Goal: Transaction & Acquisition: Purchase product/service

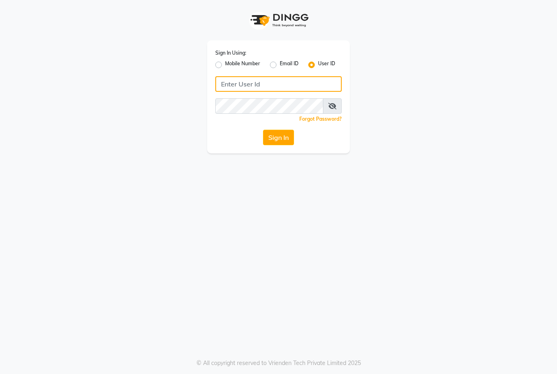
click at [278, 84] on input "Username" at bounding box center [278, 84] width 127 height 16
type input "marria123"
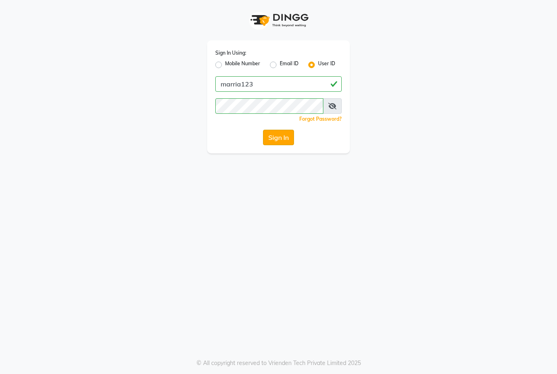
click at [284, 142] on button "Sign In" at bounding box center [278, 138] width 31 height 16
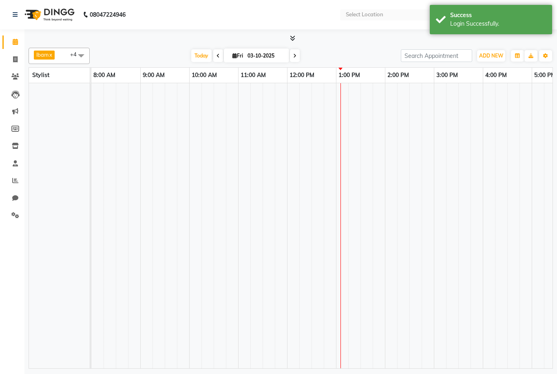
select select "en"
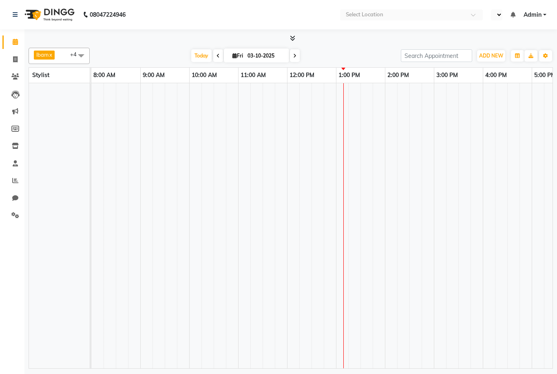
select select "en"
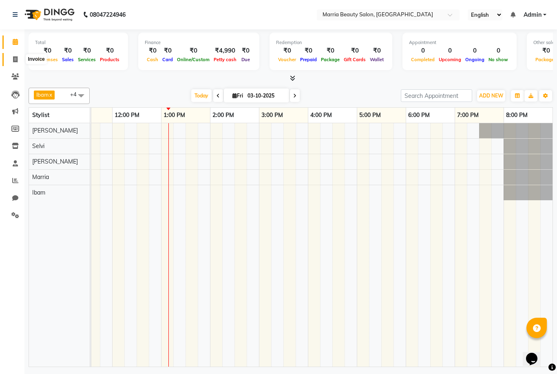
click at [17, 56] on icon at bounding box center [15, 59] width 4 height 6
select select "8343"
select select "service"
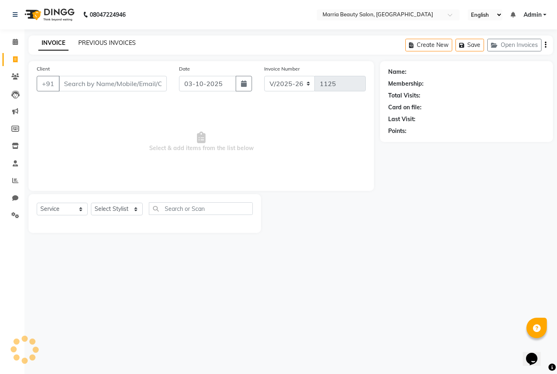
click at [106, 46] on link "PREVIOUS INVOICES" at bounding box center [107, 42] width 58 height 7
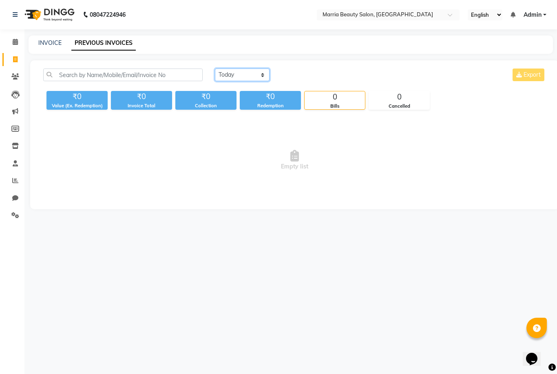
click at [264, 73] on select "[DATE] [DATE] Custom Range" at bounding box center [242, 75] width 55 height 13
select select "range"
click at [313, 71] on input "03-10-2025" at bounding box center [308, 74] width 57 height 11
select select "10"
select select "2025"
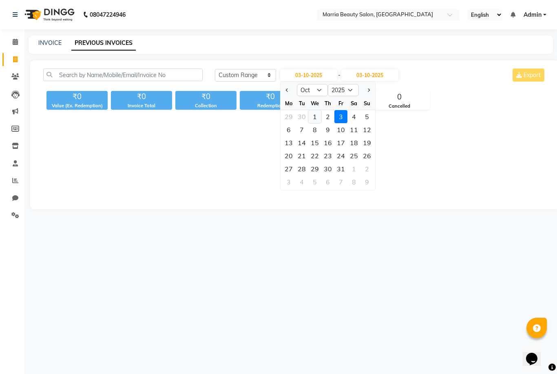
click at [314, 121] on div "1" at bounding box center [315, 116] width 13 height 13
type input "01-10-2025"
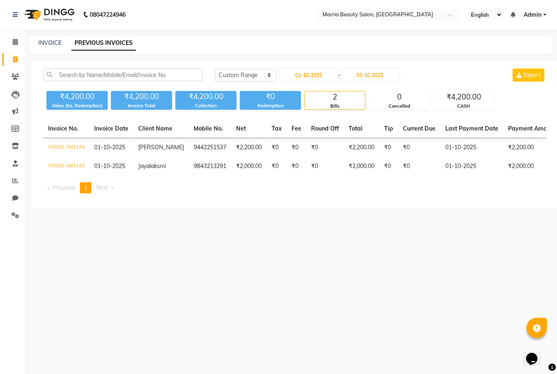
drag, startPoint x: 293, startPoint y: 117, endPoint x: 297, endPoint y: 112, distance: 6.4
click at [304, 112] on div "[DATE] [DATE] Custom Range [DATE] - [DATE] Export ₹4,200.00 Value (Ex. Redempti…" at bounding box center [294, 134] width 529 height 148
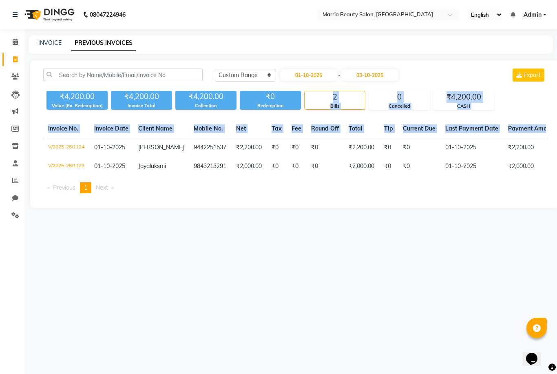
drag, startPoint x: 264, startPoint y: 111, endPoint x: 296, endPoint y: 116, distance: 32.7
click at [296, 116] on div "[DATE] [DATE] Custom Range [DATE] - [DATE] Export ₹4,200.00 Value (Ex. Redempti…" at bounding box center [294, 134] width 529 height 148
click at [461, 276] on div "08047224946 Select Location × Marria Beauty Salon, [GEOGRAPHIC_DATA] English EN…" at bounding box center [278, 187] width 557 height 374
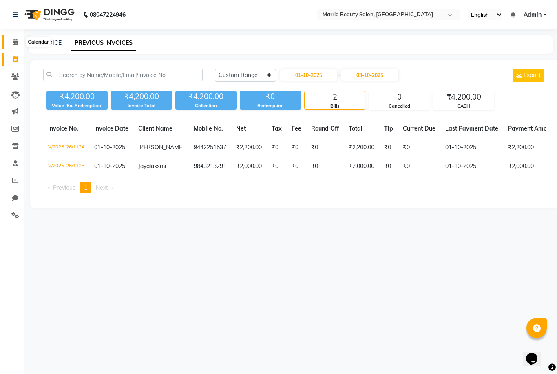
click at [13, 42] on icon at bounding box center [15, 42] width 5 height 6
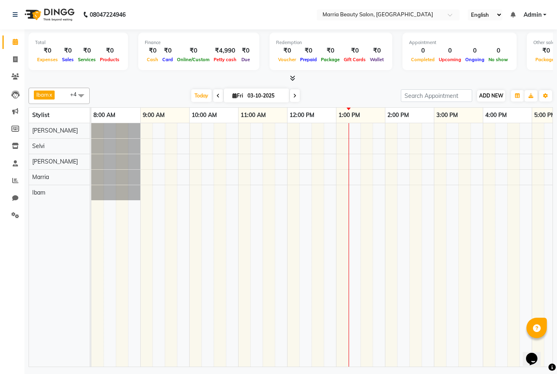
click at [484, 95] on span "ADD NEW" at bounding box center [491, 96] width 24 height 6
click at [529, 145] on link "Add Attendance" at bounding box center [538, 142] width 64 height 11
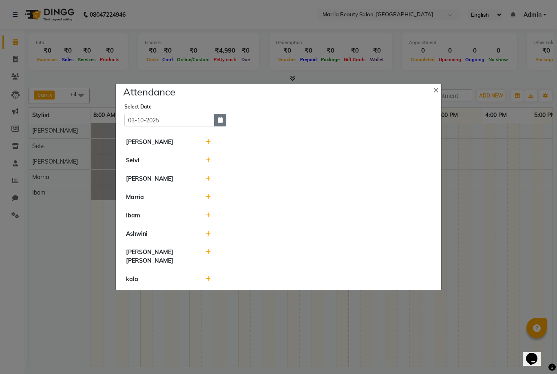
click at [223, 127] on button "button" at bounding box center [220, 120] width 12 height 13
select select "10"
select select "2025"
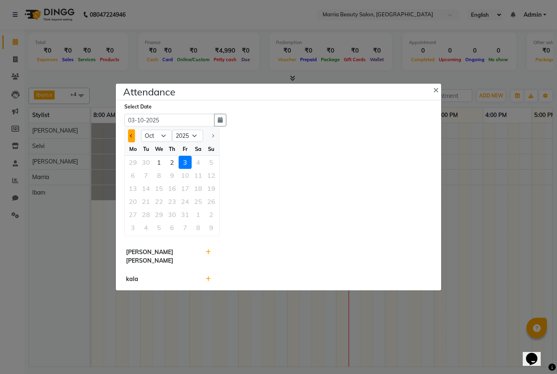
click at [132, 138] on span "Previous month" at bounding box center [131, 135] width 3 height 3
select select "9"
click at [147, 221] on div "30" at bounding box center [146, 214] width 13 height 13
type input "[DATE]"
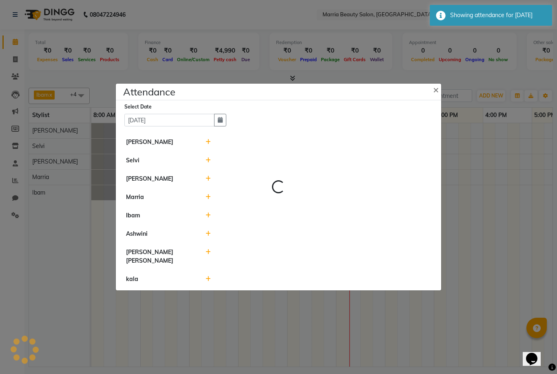
select select "A"
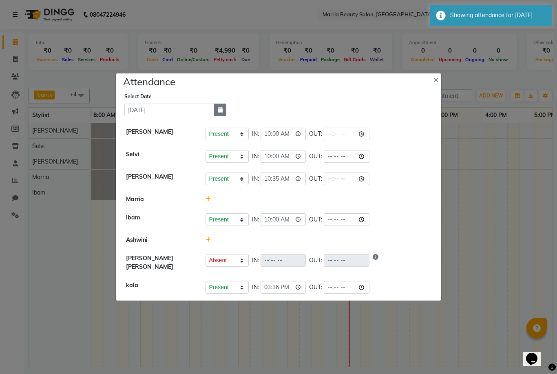
click at [218, 113] on icon "button" at bounding box center [220, 110] width 5 height 6
select select "9"
select select "2025"
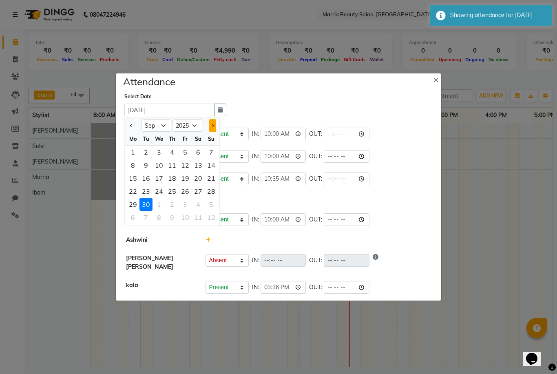
click at [211, 132] on button "Next month" at bounding box center [212, 125] width 7 height 13
select select "10"
click at [155, 159] on div "1" at bounding box center [159, 152] width 13 height 13
type input "01-10-2025"
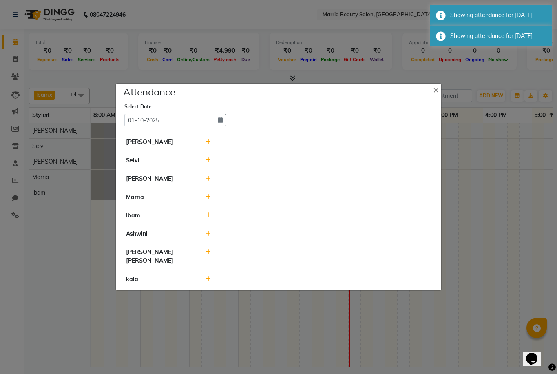
click at [205, 147] on div at bounding box center [319, 142] width 238 height 9
click at [207, 145] on icon at bounding box center [208, 142] width 5 height 6
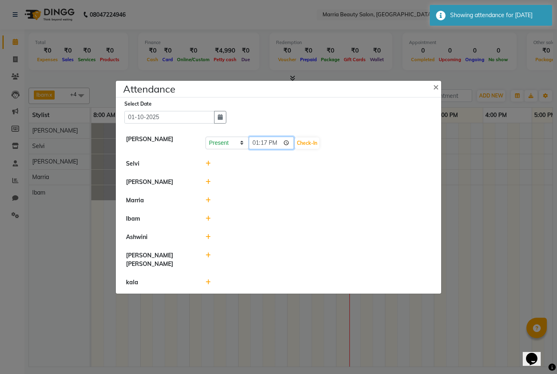
click at [258, 149] on input "13:17" at bounding box center [272, 143] width 46 height 13
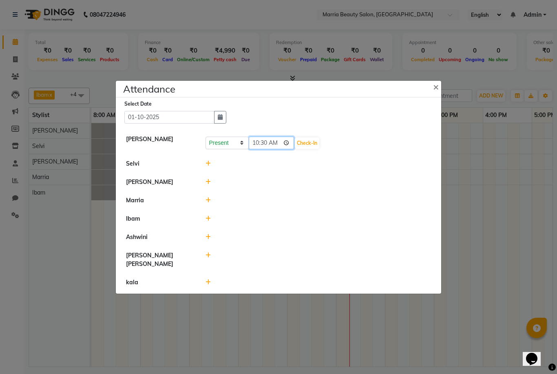
click at [265, 149] on input "10:30" at bounding box center [272, 143] width 46 height 13
type input "10:00"
click at [295, 149] on button "Check-In" at bounding box center [307, 143] width 24 height 11
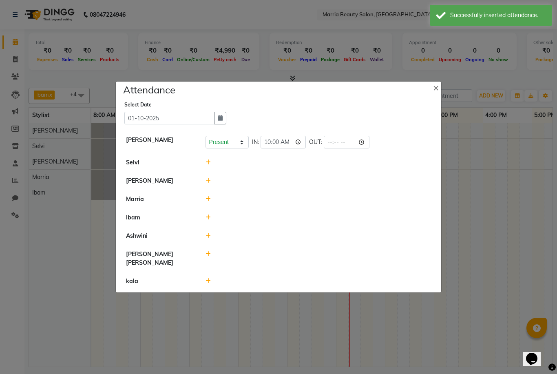
click at [207, 165] on icon at bounding box center [208, 163] width 5 height 6
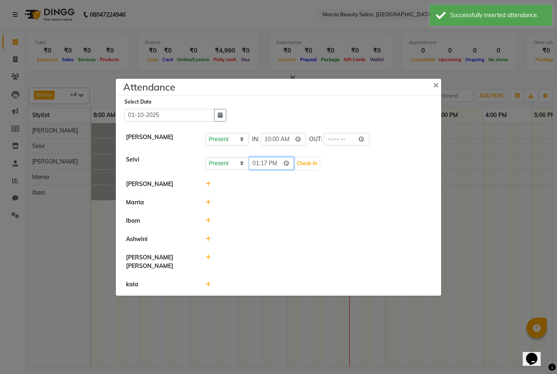
click at [258, 170] on input "13:17" at bounding box center [272, 163] width 46 height 13
type input "10:00"
click at [295, 169] on button "Check-In" at bounding box center [307, 163] width 24 height 11
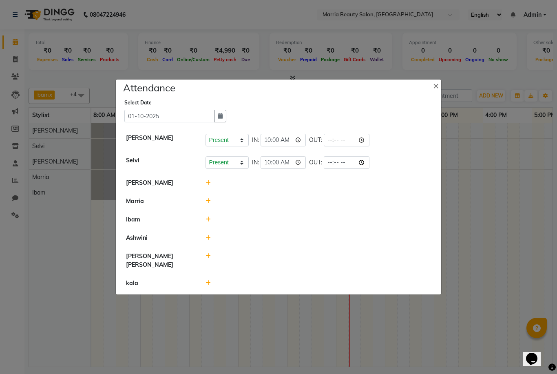
click at [206, 186] on icon at bounding box center [208, 183] width 5 height 6
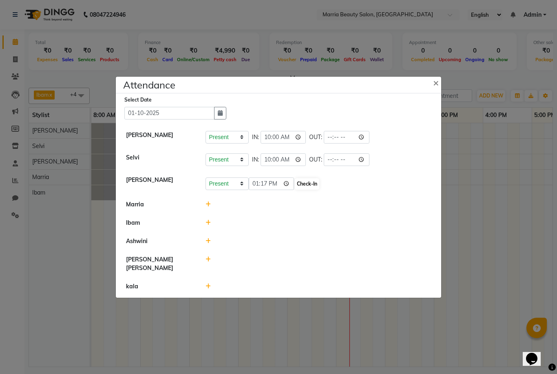
click at [295, 190] on button "Check-In" at bounding box center [307, 183] width 24 height 11
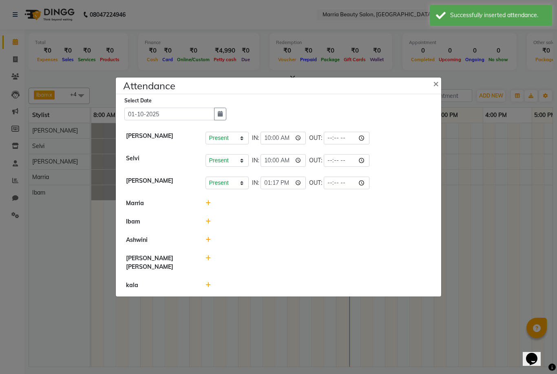
click at [206, 224] on icon at bounding box center [208, 222] width 5 height 6
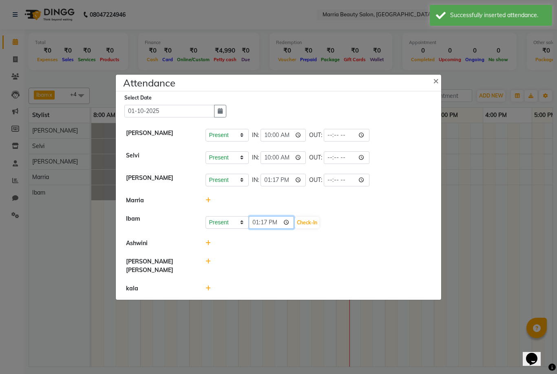
click at [259, 229] on input "13:17" at bounding box center [272, 222] width 46 height 13
type input "10:00"
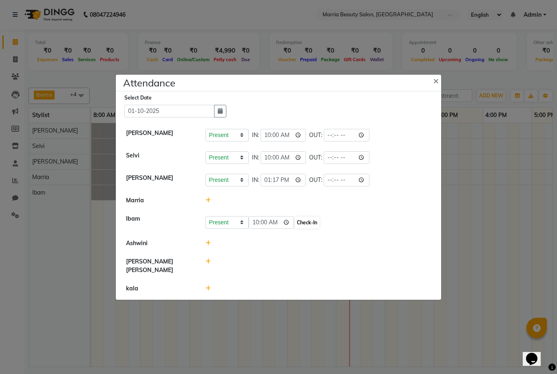
click at [295, 229] on button "Check-In" at bounding box center [307, 222] width 24 height 11
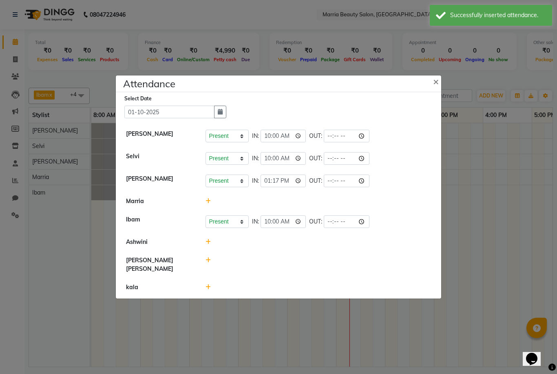
click at [206, 263] on icon at bounding box center [208, 261] width 5 height 6
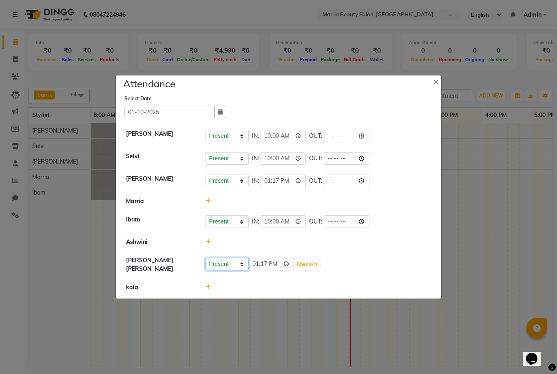
click at [225, 271] on select "Present Absent Late Half Day Weekly Off" at bounding box center [227, 264] width 43 height 13
select select "A"
click at [263, 270] on button "Save" at bounding box center [258, 264] width 16 height 11
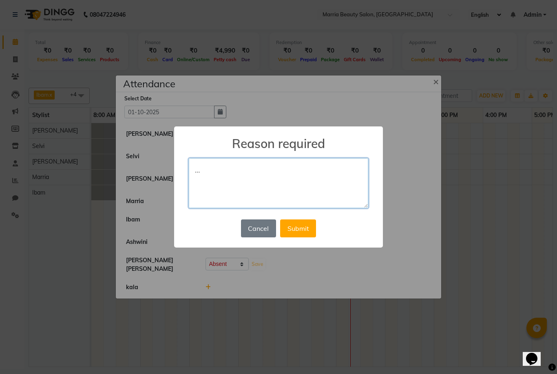
type textarea "…"
click at [294, 218] on div "Cancel No Submit" at bounding box center [278, 229] width 79 height 22
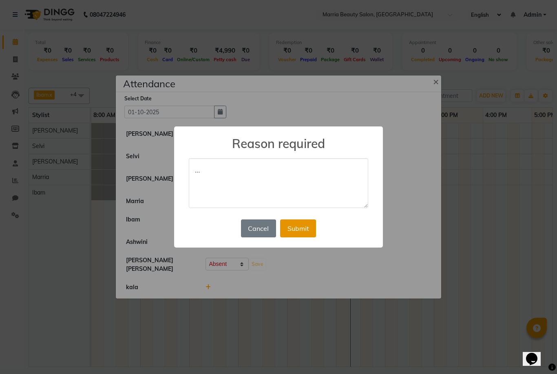
click at [294, 228] on button "Submit" at bounding box center [298, 229] width 36 height 18
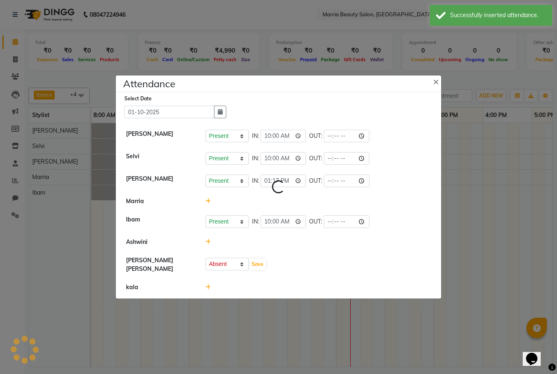
select select "A"
click at [206, 290] on icon at bounding box center [208, 287] width 5 height 6
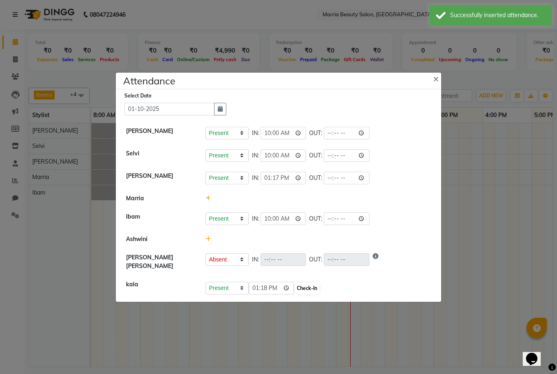
click at [297, 294] on button "Check-In" at bounding box center [307, 288] width 24 height 11
select select "A"
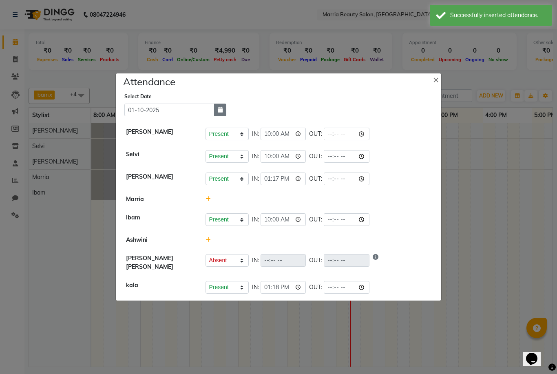
click at [222, 113] on icon "button" at bounding box center [220, 110] width 5 height 6
select select "10"
select select "2025"
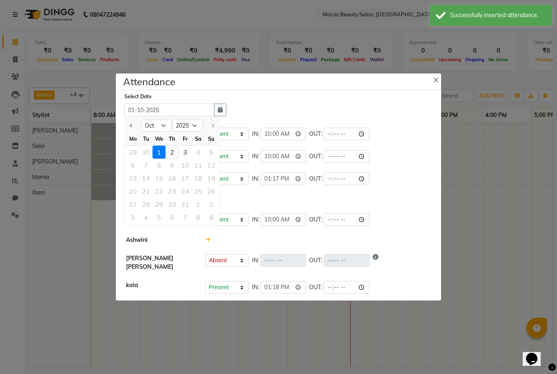
click at [172, 159] on div "2" at bounding box center [172, 152] width 13 height 13
type input "02-10-2025"
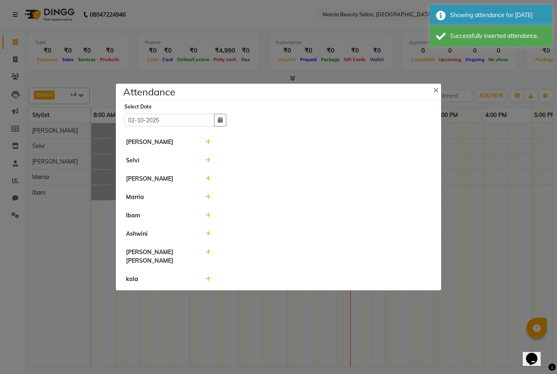
click at [209, 145] on icon at bounding box center [208, 142] width 5 height 6
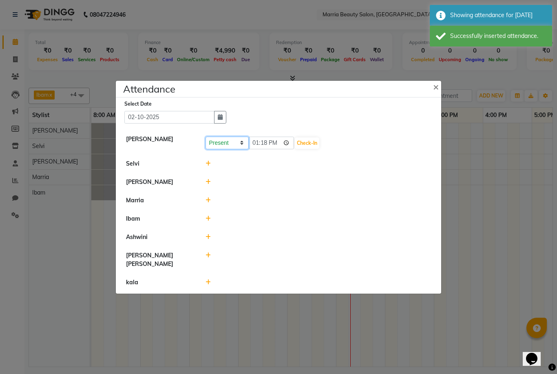
click at [224, 149] on select "Present Absent Late Half Day Weekly Off" at bounding box center [227, 143] width 43 height 13
select select "A"
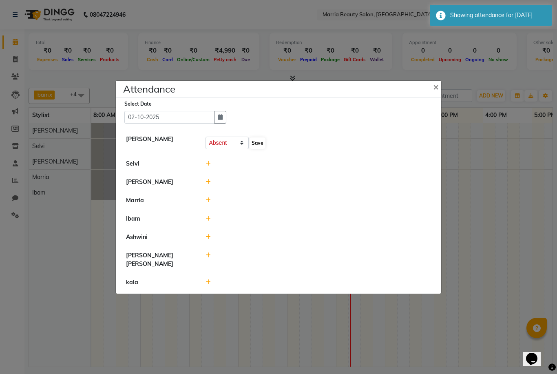
click at [255, 149] on button "Save" at bounding box center [258, 143] width 16 height 11
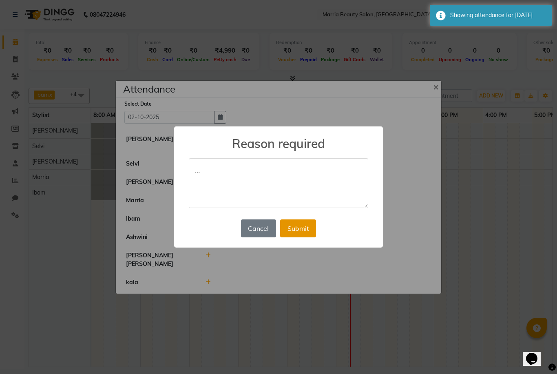
type textarea "…"
click at [298, 228] on button "Submit" at bounding box center [298, 229] width 36 height 18
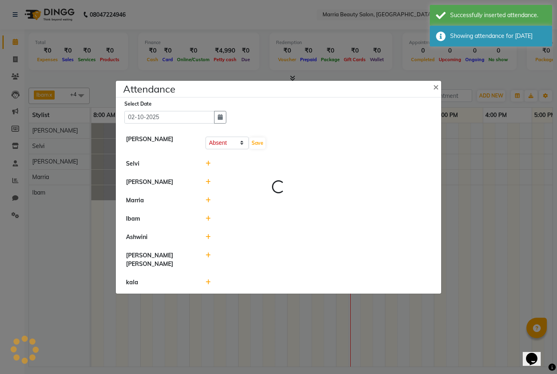
select select "A"
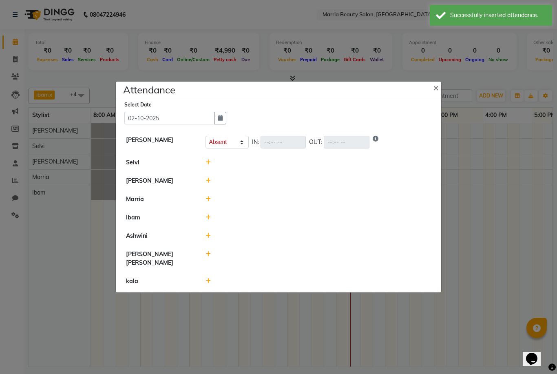
click at [210, 165] on icon at bounding box center [208, 163] width 5 height 6
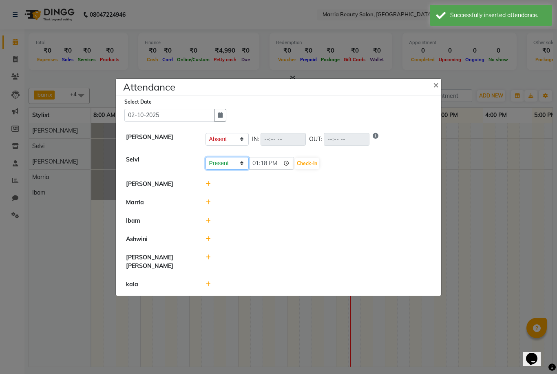
click at [225, 170] on select "Present Absent Late Half Day Weekly Off" at bounding box center [227, 163] width 43 height 13
select select "A"
click at [258, 169] on button "Save" at bounding box center [258, 163] width 16 height 11
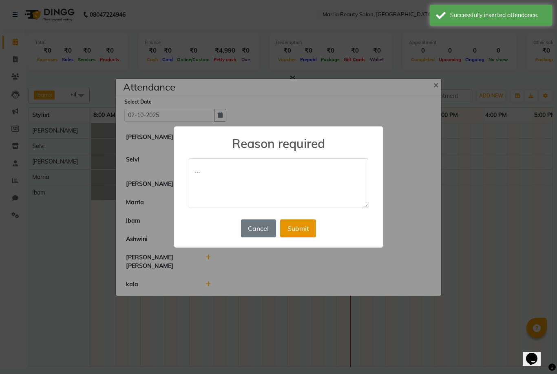
type textarea "…"
click at [294, 235] on button "Submit" at bounding box center [298, 229] width 36 height 18
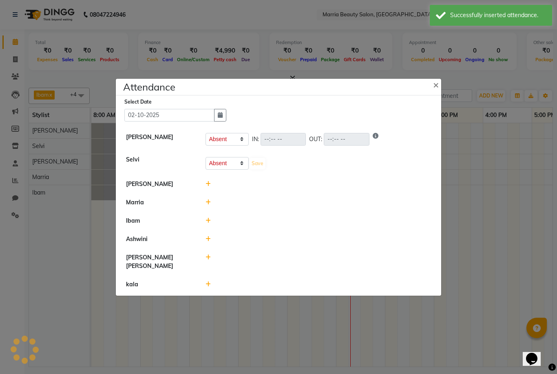
select select "A"
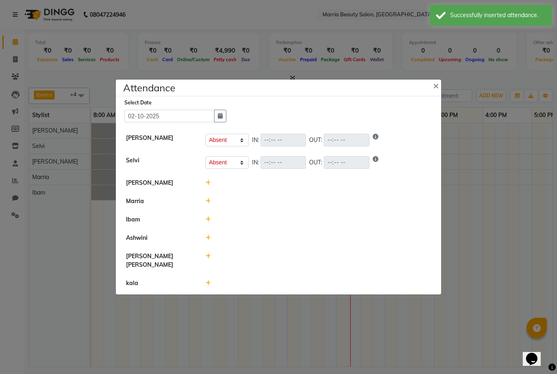
click at [209, 186] on icon at bounding box center [208, 183] width 5 height 6
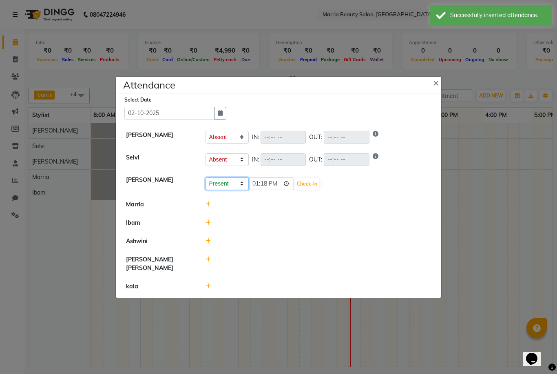
click at [219, 190] on select "Present Absent Late Half Day Weekly Off" at bounding box center [227, 184] width 43 height 13
select select "A"
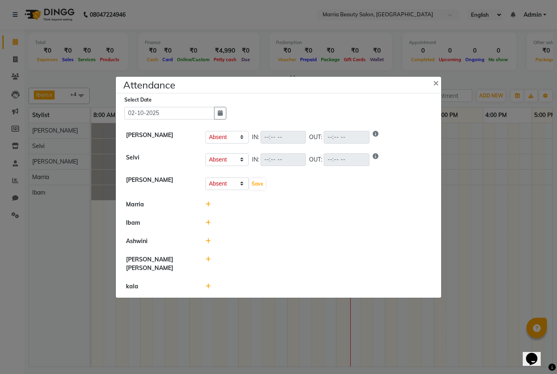
click at [255, 191] on div "Present Absent Late Half Day Weekly Off Save" at bounding box center [319, 184] width 226 height 13
click at [256, 190] on button "Save" at bounding box center [258, 183] width 16 height 11
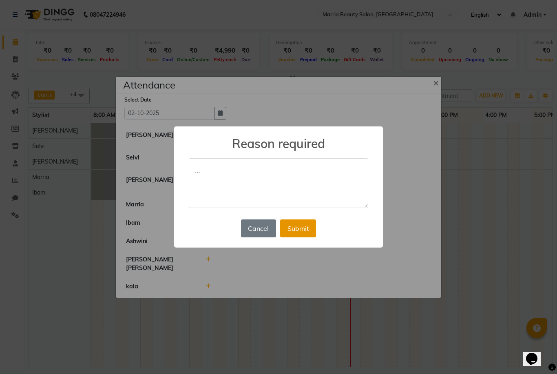
type textarea "…"
click at [293, 230] on button "Submit" at bounding box center [298, 229] width 36 height 18
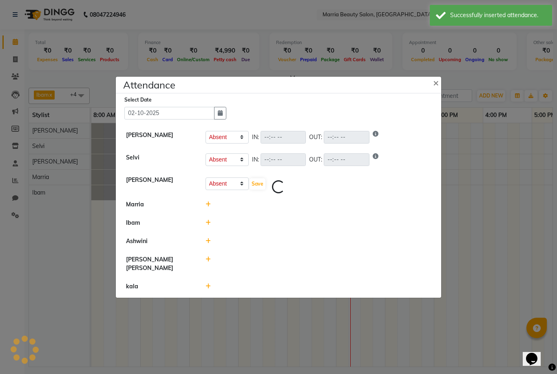
select select "A"
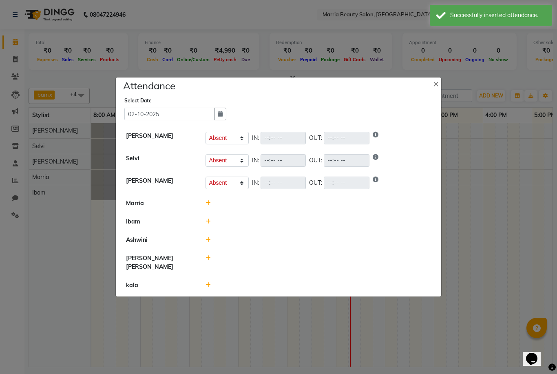
click at [211, 226] on div at bounding box center [319, 222] width 238 height 9
click at [209, 224] on icon at bounding box center [208, 222] width 5 height 6
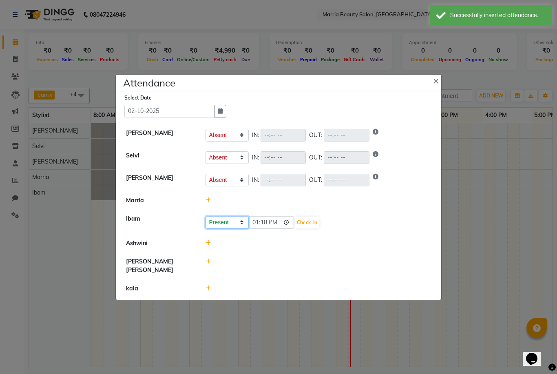
click at [224, 229] on select "Present Absent Late Half Day Weekly Off" at bounding box center [227, 222] width 43 height 13
select select "A"
click at [256, 229] on button "Save" at bounding box center [258, 222] width 16 height 11
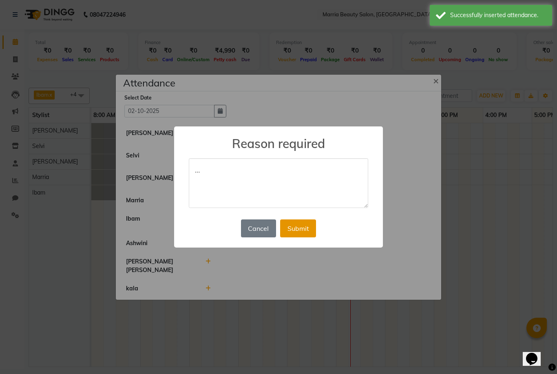
type textarea "…"
click at [303, 226] on button "Submit" at bounding box center [298, 229] width 36 height 18
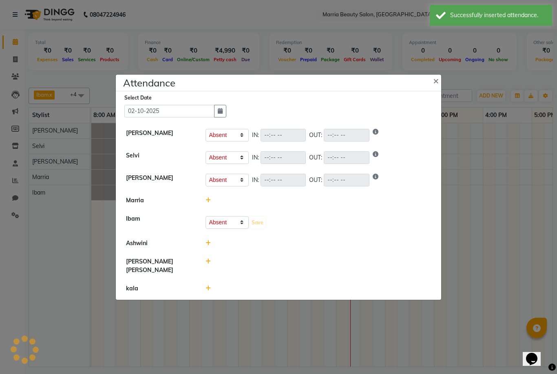
select select "A"
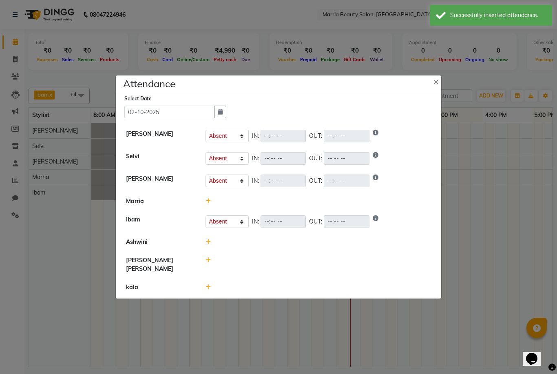
click at [211, 273] on div at bounding box center [319, 264] width 238 height 17
click at [209, 263] on icon at bounding box center [208, 261] width 5 height 6
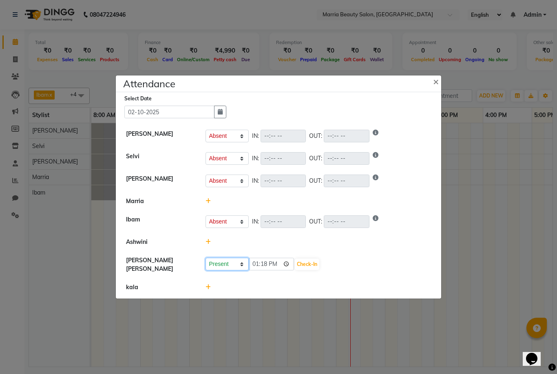
click at [218, 271] on select "Present Absent Late Half Day Weekly Off" at bounding box center [227, 264] width 43 height 13
select select "A"
click at [256, 270] on button "Save" at bounding box center [258, 264] width 16 height 11
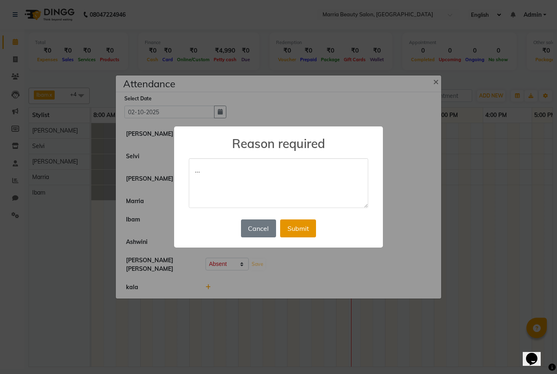
type textarea "…"
click at [289, 235] on button "Submit" at bounding box center [298, 229] width 36 height 18
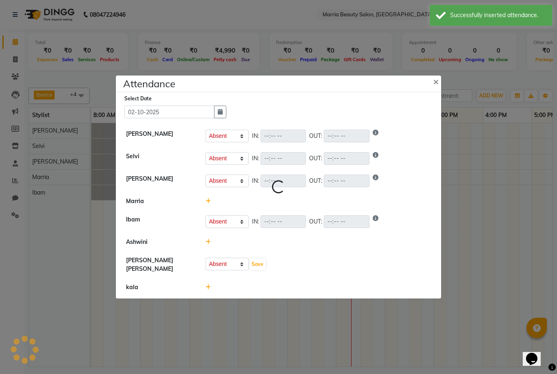
select select "A"
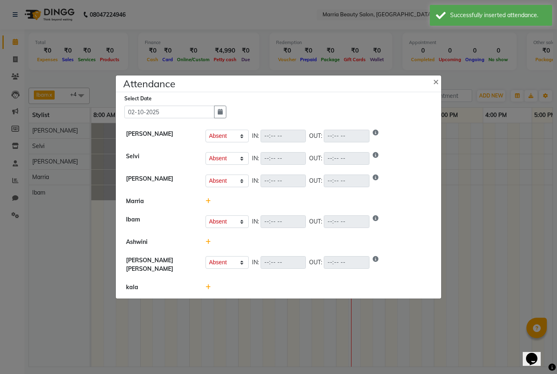
click at [208, 290] on icon at bounding box center [208, 287] width 5 height 6
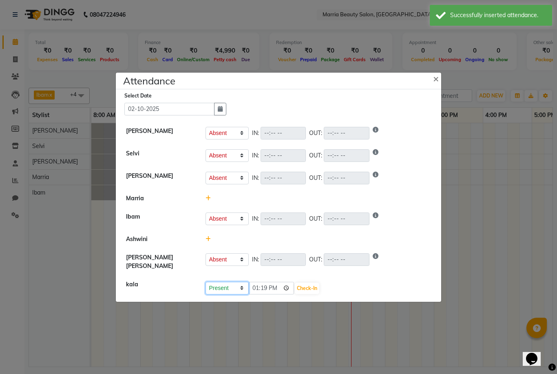
click at [223, 295] on select "Present Absent Late Half Day Weekly Off" at bounding box center [227, 288] width 43 height 13
select select "A"
click at [256, 294] on button "Save" at bounding box center [258, 288] width 16 height 11
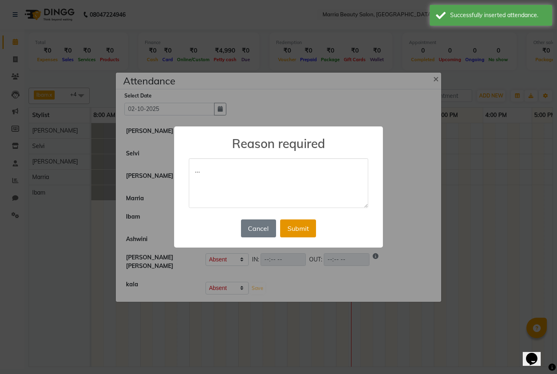
type textarea "…"
click at [296, 226] on button "Submit" at bounding box center [298, 229] width 36 height 18
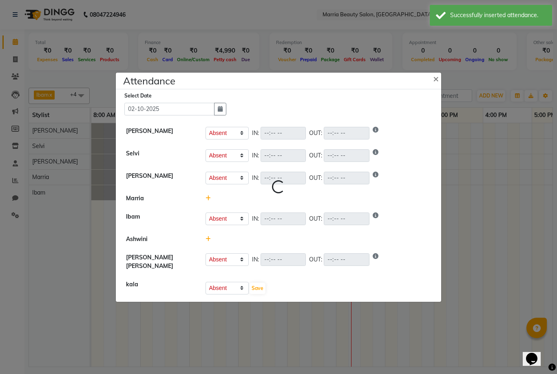
select select "A"
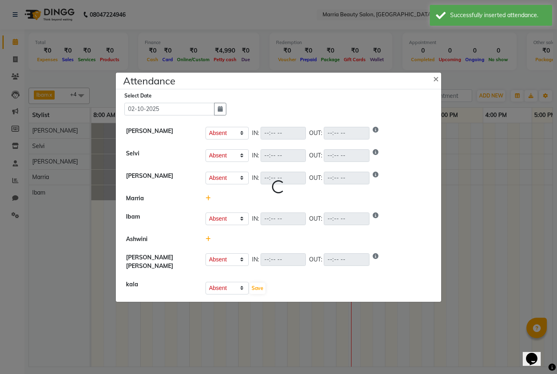
select select "A"
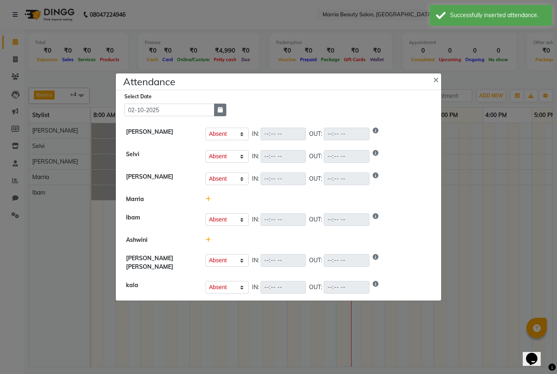
click at [224, 116] on button "button" at bounding box center [220, 110] width 12 height 13
select select "10"
select select "2025"
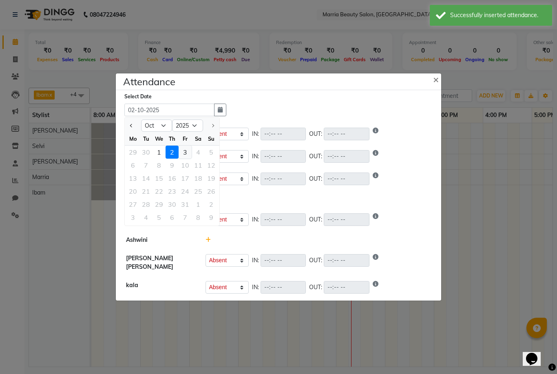
click at [183, 159] on div "3" at bounding box center [185, 152] width 13 height 13
type input "03-10-2025"
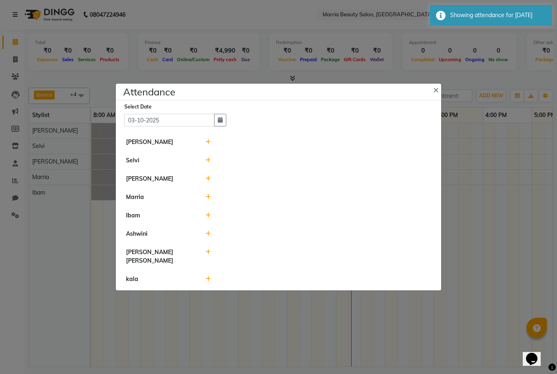
click at [208, 145] on icon at bounding box center [208, 142] width 5 height 6
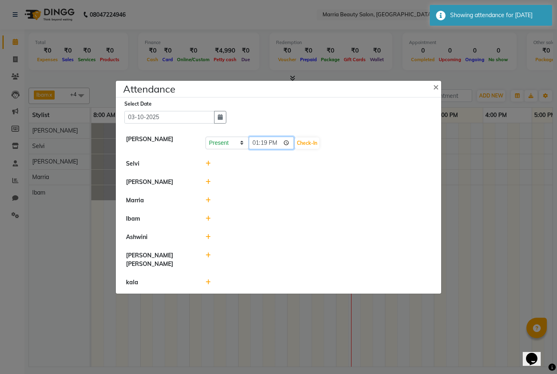
click at [259, 149] on input "13:19" at bounding box center [272, 143] width 46 height 13
type input "10:00"
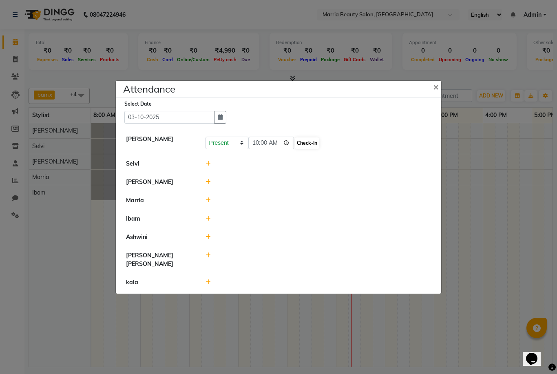
click at [295, 149] on button "Check-In" at bounding box center [307, 143] width 24 height 11
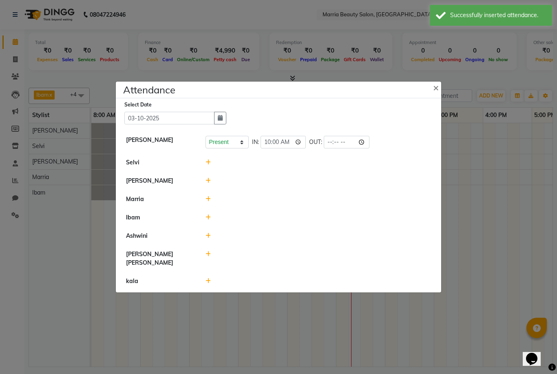
click at [206, 165] on icon at bounding box center [208, 163] width 5 height 6
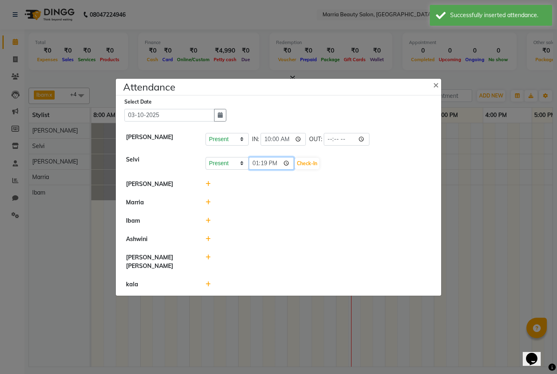
click at [256, 170] on input "13:19" at bounding box center [272, 163] width 46 height 13
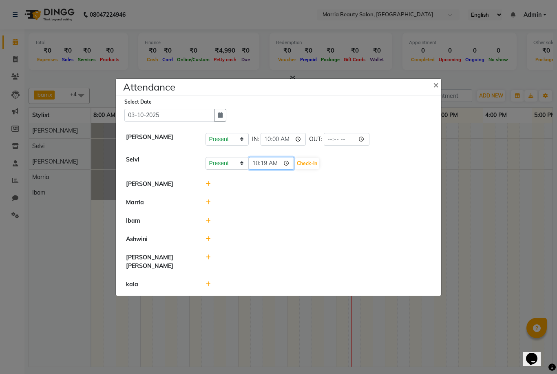
type input "10:00"
click at [295, 169] on button "Check-In" at bounding box center [307, 163] width 24 height 11
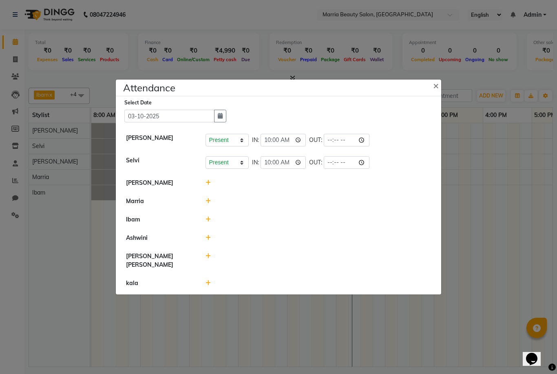
click at [208, 186] on icon at bounding box center [208, 183] width 5 height 6
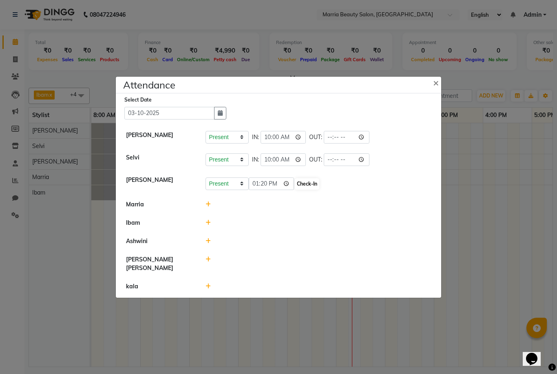
click at [304, 190] on button "Check-In" at bounding box center [307, 183] width 24 height 11
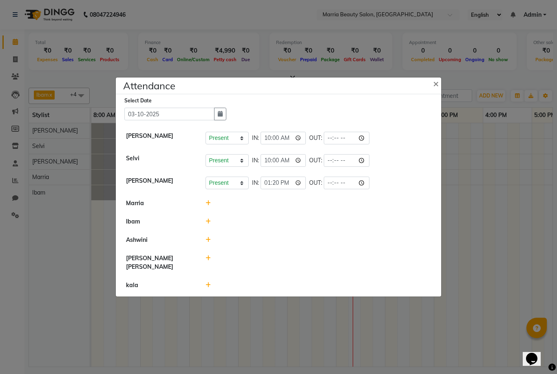
click at [209, 224] on icon at bounding box center [208, 222] width 5 height 6
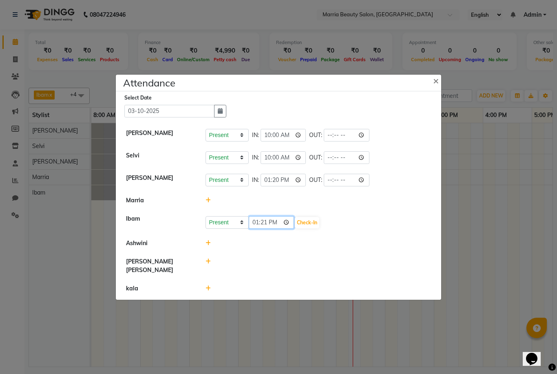
click at [257, 229] on input "13:21" at bounding box center [272, 222] width 46 height 13
type input "10:00"
click at [295, 229] on button "Check-In" at bounding box center [307, 222] width 24 height 11
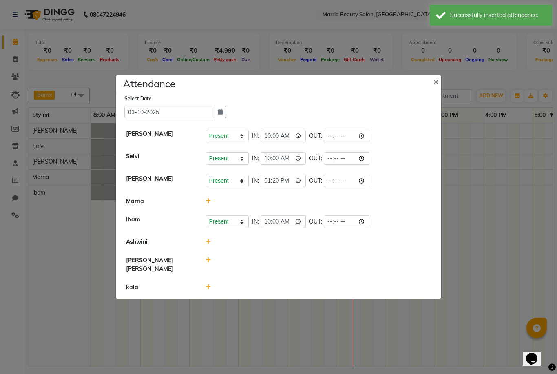
click at [206, 263] on icon at bounding box center [208, 261] width 5 height 6
click at [209, 290] on icon at bounding box center [208, 287] width 5 height 6
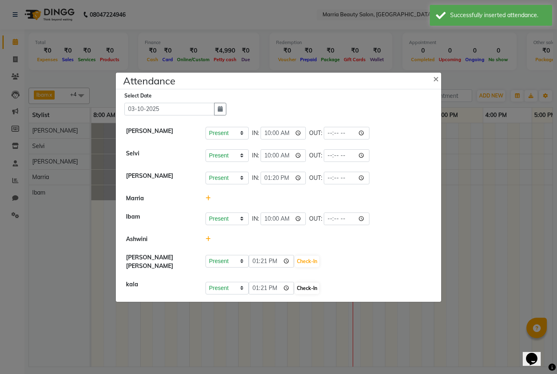
click at [295, 294] on button "Check-In" at bounding box center [307, 288] width 24 height 11
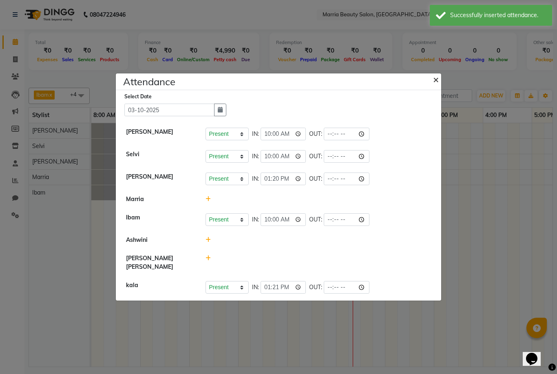
click at [433, 91] on button "×" at bounding box center [437, 79] width 20 height 23
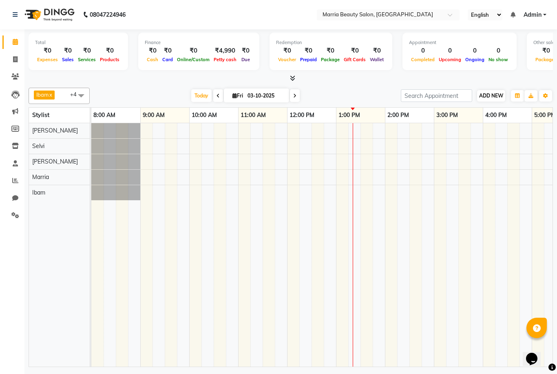
click at [492, 97] on span "ADD NEW" at bounding box center [491, 96] width 24 height 6
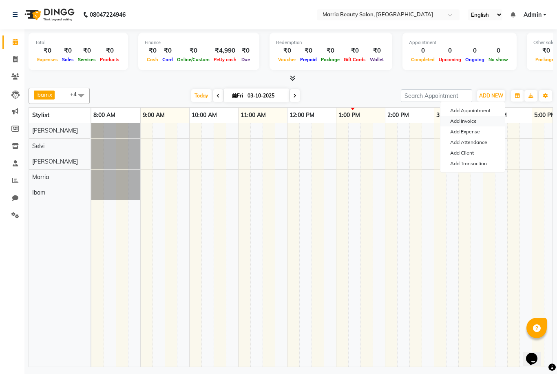
click at [474, 125] on link "Add Invoice" at bounding box center [473, 121] width 64 height 11
select select "service"
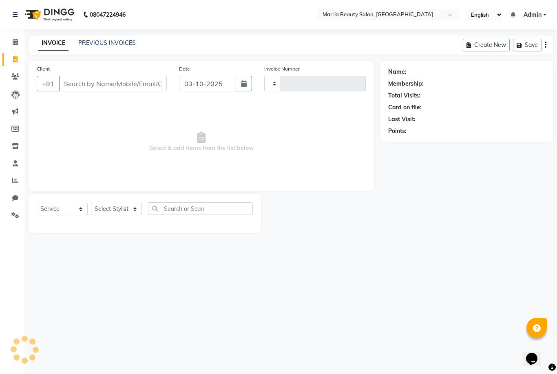
type input "1125"
select select "8343"
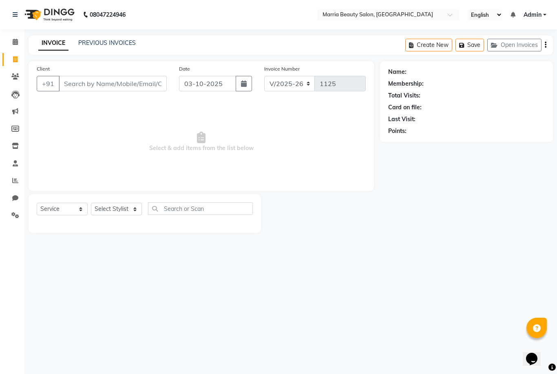
click at [97, 83] on input "Client" at bounding box center [113, 84] width 108 height 16
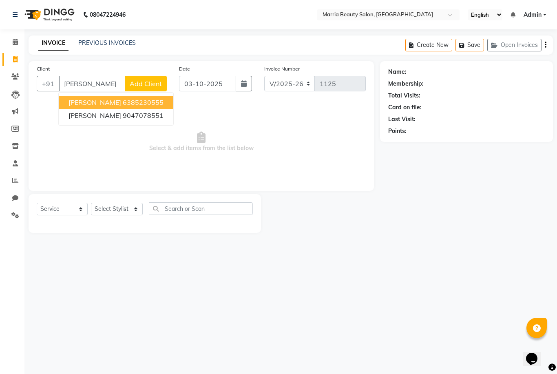
click at [123, 100] on ngb-highlight "6385230555" at bounding box center [143, 102] width 41 height 8
type input "6385230555"
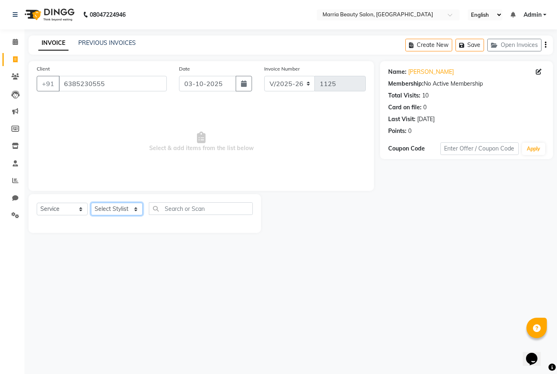
click at [126, 207] on select "Select Stylist Ashwini Ibam [PERSON_NAME] [PERSON_NAME] [PERSON_NAME] [PERSON_N…" at bounding box center [117, 209] width 52 height 13
click at [0, 0] on html "08047224946 Select Location × Marria Beauty Salon, [GEOGRAPHIC_DATA] English EN…" at bounding box center [278, 187] width 557 height 374
select select "85633"
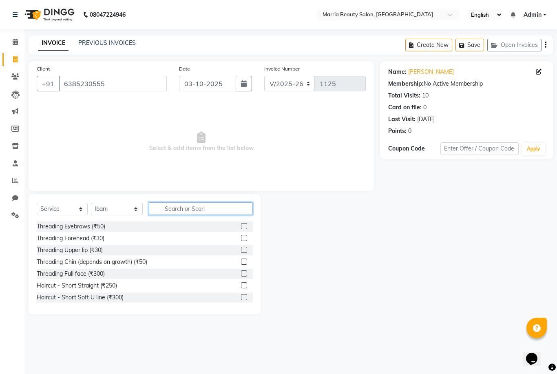
click at [200, 209] on input "text" at bounding box center [201, 208] width 104 height 13
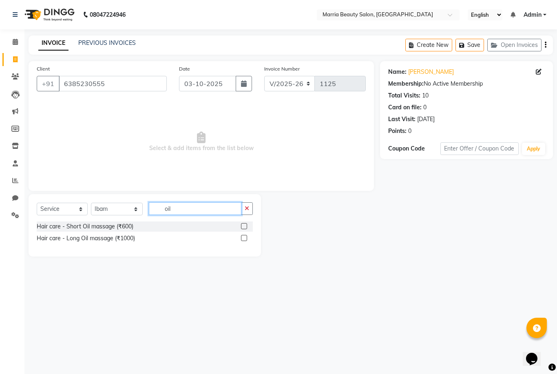
type input "oil"
click at [244, 240] on label at bounding box center [244, 238] width 6 height 6
click at [244, 240] on input "checkbox" at bounding box center [243, 238] width 5 height 5
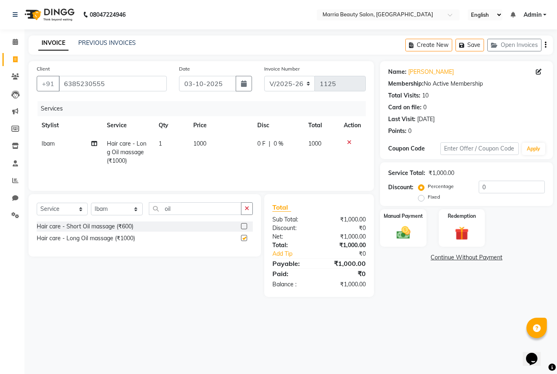
checkbox input "false"
click at [410, 228] on img at bounding box center [403, 232] width 23 height 17
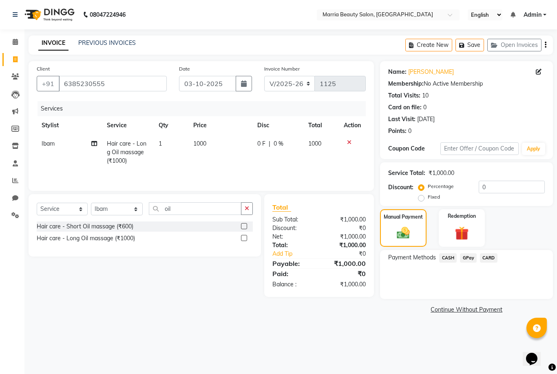
click at [450, 258] on span "CASH" at bounding box center [449, 257] width 18 height 9
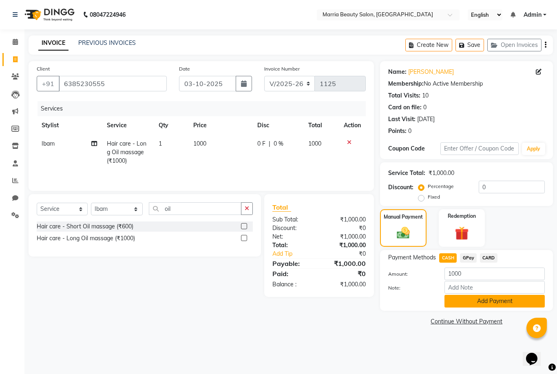
click at [465, 299] on button "Add Payment" at bounding box center [495, 301] width 100 height 13
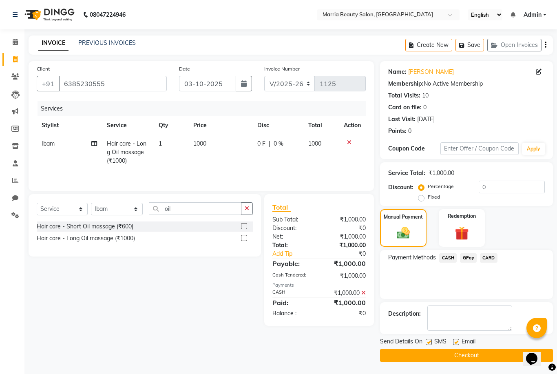
click at [455, 342] on label at bounding box center [456, 342] width 6 height 6
click at [455, 342] on input "checkbox" at bounding box center [455, 342] width 5 height 5
checkbox input "false"
click at [427, 341] on label at bounding box center [429, 342] width 6 height 6
click at [427, 341] on input "checkbox" at bounding box center [428, 342] width 5 height 5
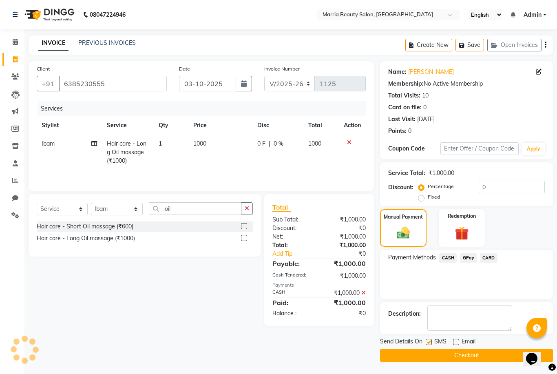
checkbox input "false"
click at [413, 357] on button "Checkout" at bounding box center [466, 355] width 173 height 13
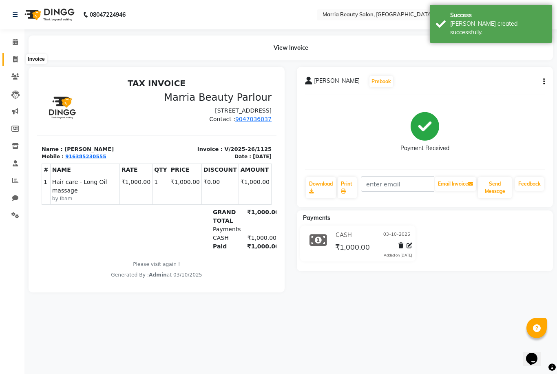
click at [11, 59] on span at bounding box center [15, 59] width 14 height 9
select select "8343"
select select "service"
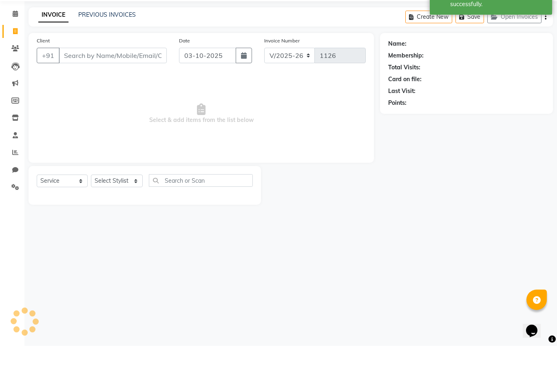
click at [129, 76] on input "Client" at bounding box center [113, 84] width 108 height 16
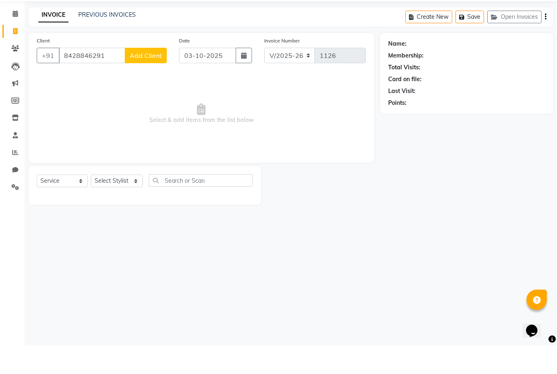
type input "8428846291"
click at [145, 80] on span "Add Client" at bounding box center [146, 84] width 32 height 8
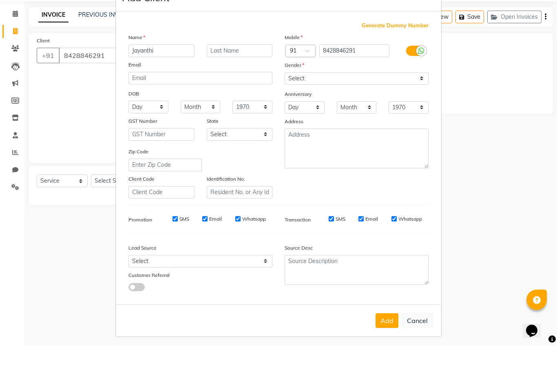
type input "Jayanthi"
click at [340, 100] on select "Select [DEMOGRAPHIC_DATA] [DEMOGRAPHIC_DATA] Other Prefer Not To Say" at bounding box center [357, 106] width 144 height 13
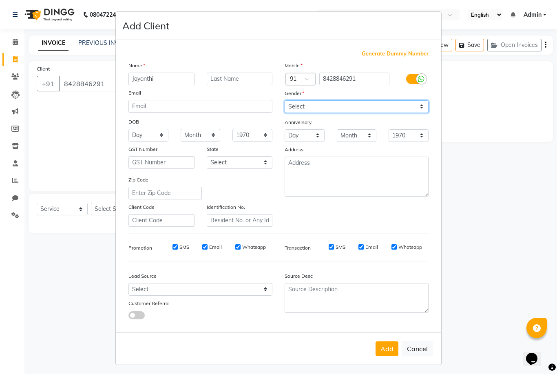
select select "[DEMOGRAPHIC_DATA]"
click at [387, 356] on button "Add" at bounding box center [387, 349] width 23 height 15
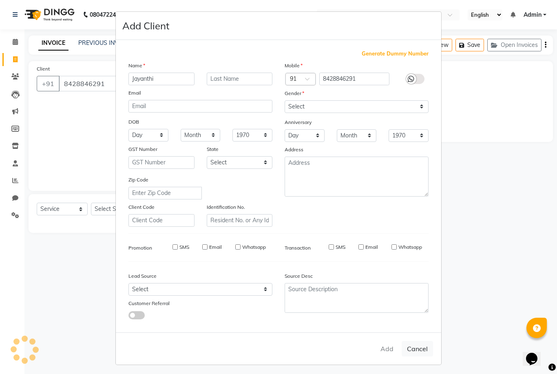
select select
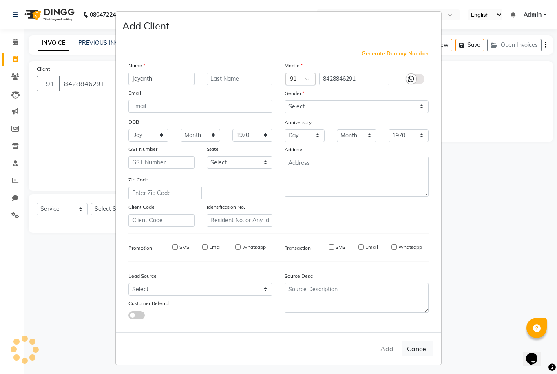
select select
checkbox input "false"
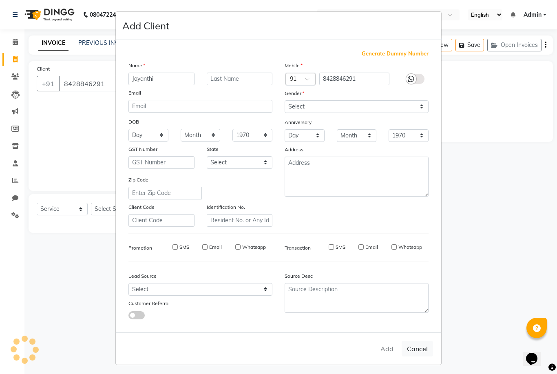
checkbox input "false"
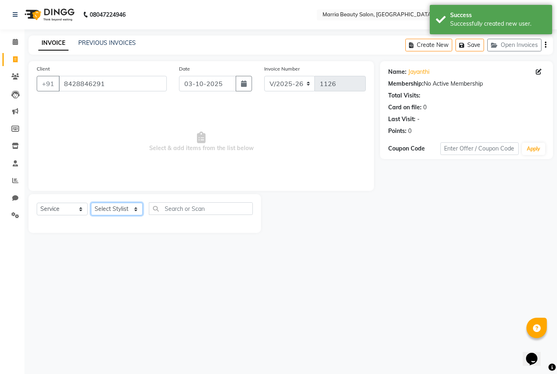
click at [121, 210] on select "Select Stylist Ashwini Ibam [PERSON_NAME] [PERSON_NAME] [PERSON_NAME] [PERSON_N…" at bounding box center [117, 209] width 52 height 13
select select "85629"
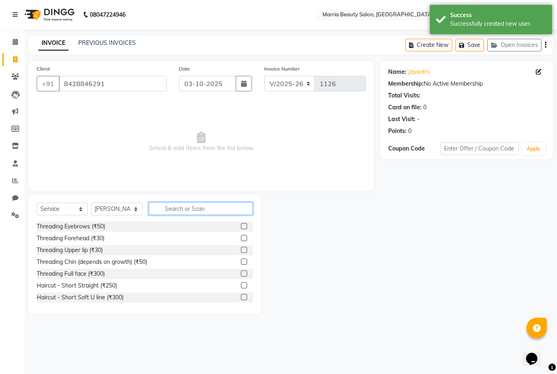
click at [212, 209] on input "text" at bounding box center [201, 208] width 104 height 13
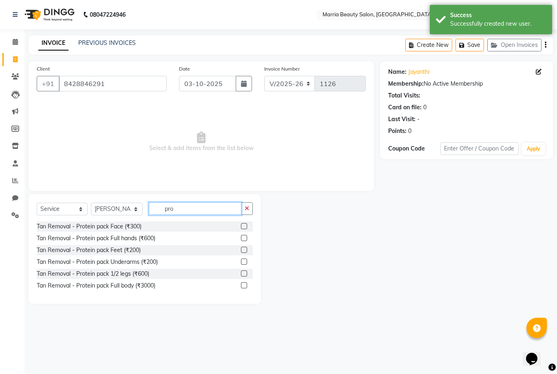
type input "pro"
click at [244, 226] on label at bounding box center [244, 226] width 6 height 6
click at [244, 226] on input "checkbox" at bounding box center [243, 226] width 5 height 5
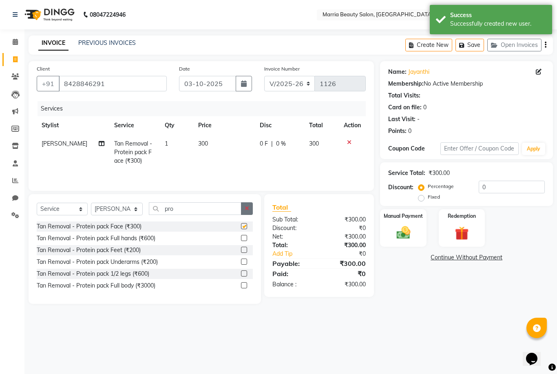
checkbox input "false"
click at [244, 208] on button "button" at bounding box center [247, 208] width 12 height 13
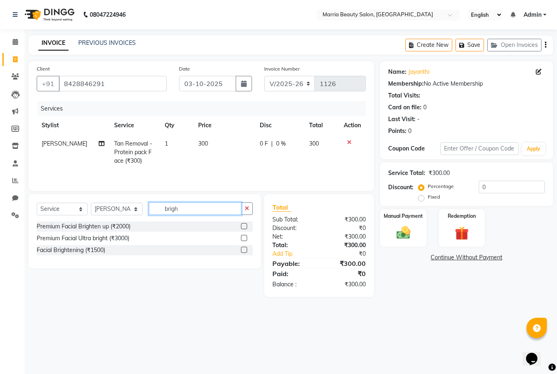
type input "brigh"
click at [243, 250] on label at bounding box center [244, 250] width 6 height 6
click at [243, 250] on input "checkbox" at bounding box center [243, 250] width 5 height 5
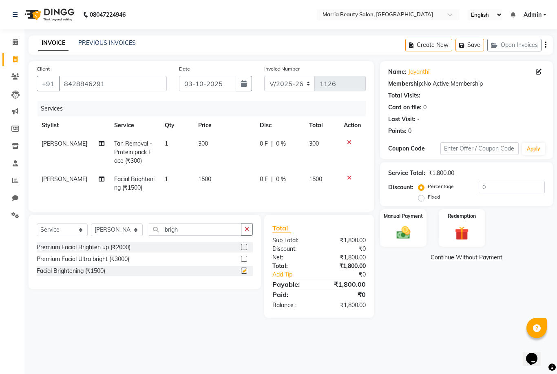
checkbox input "false"
click at [247, 233] on button "button" at bounding box center [247, 229] width 12 height 13
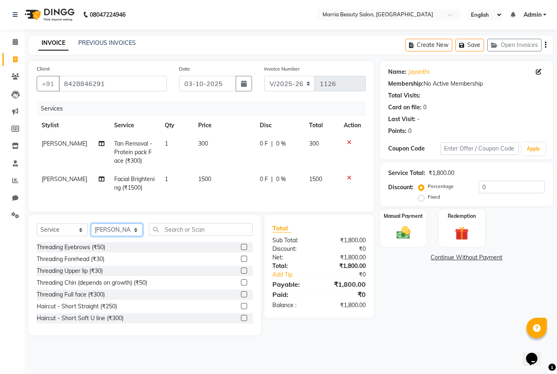
click at [104, 230] on select "Select Stylist Ashwini Ibam [PERSON_NAME] [PERSON_NAME] [PERSON_NAME] [PERSON_N…" at bounding box center [117, 230] width 52 height 13
select select "85630"
click at [209, 229] on input "text" at bounding box center [201, 229] width 104 height 13
click at [209, 229] on html "08047224946 Select Location × Marria Beauty Salon, [GEOGRAPHIC_DATA] English EN…" at bounding box center [278, 187] width 557 height 374
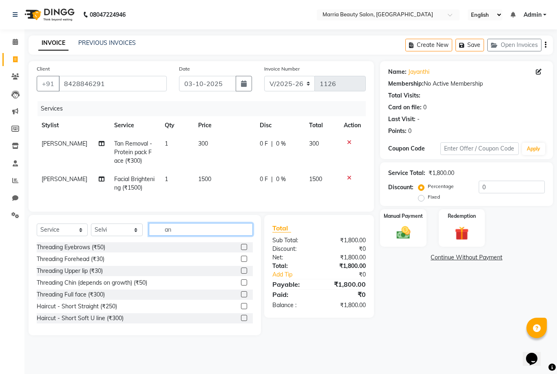
click at [209, 229] on input "an" at bounding box center [201, 229] width 104 height 13
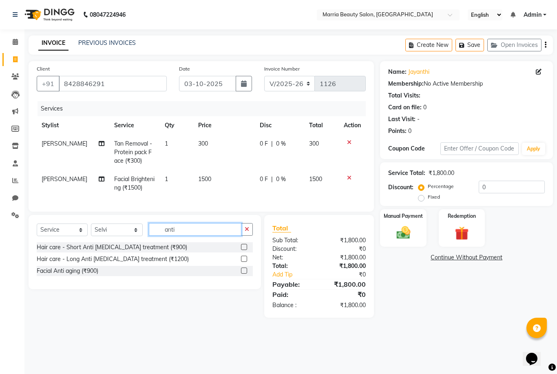
type input "anti"
click at [242, 271] on label at bounding box center [244, 271] width 6 height 6
click at [242, 271] on input "checkbox" at bounding box center [243, 271] width 5 height 5
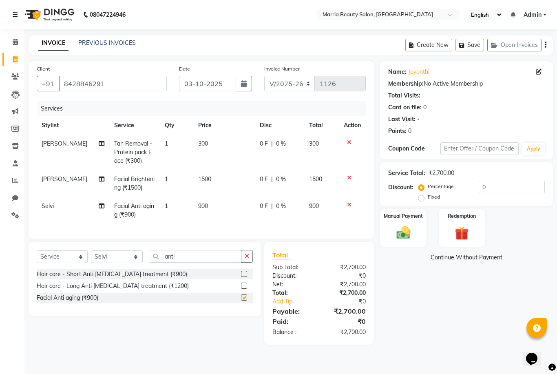
checkbox input "false"
click at [408, 235] on img at bounding box center [403, 232] width 23 height 17
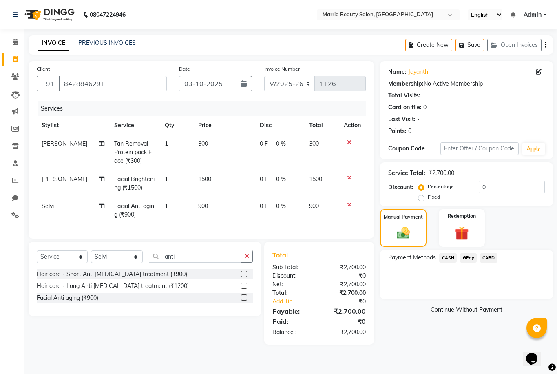
click at [464, 260] on span "GPay" at bounding box center [468, 257] width 17 height 9
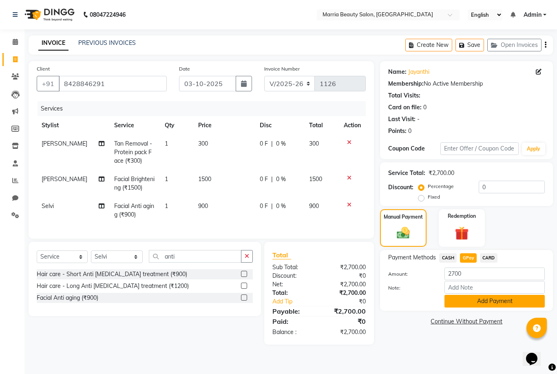
click at [473, 303] on button "Add Payment" at bounding box center [495, 301] width 100 height 13
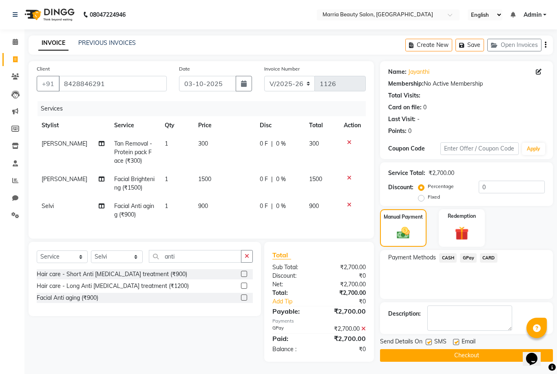
click at [457, 342] on label at bounding box center [456, 342] width 6 height 6
click at [457, 342] on input "checkbox" at bounding box center [455, 342] width 5 height 5
checkbox input "false"
click at [428, 342] on label at bounding box center [429, 342] width 6 height 6
click at [428, 342] on input "checkbox" at bounding box center [428, 342] width 5 height 5
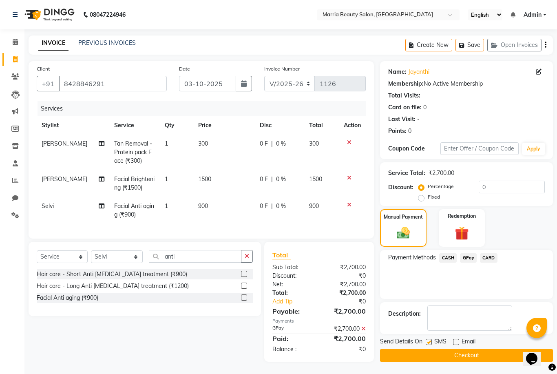
checkbox input "false"
click at [430, 355] on button "Checkout" at bounding box center [466, 355] width 173 height 13
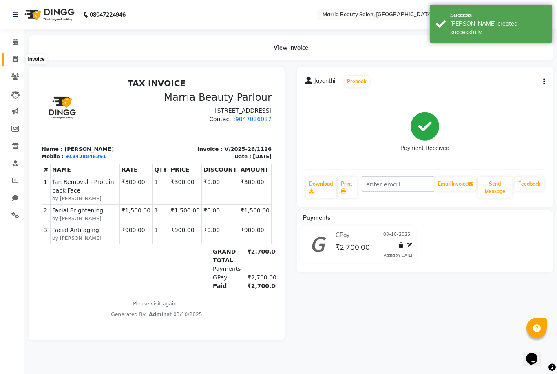
click at [15, 61] on icon at bounding box center [15, 59] width 4 height 6
select select "service"
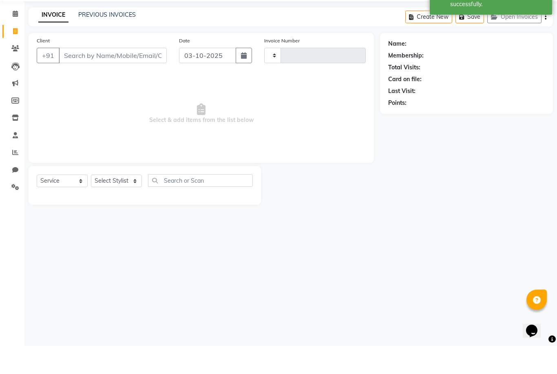
click at [120, 76] on input "Client" at bounding box center [113, 84] width 108 height 16
type input "1127"
select select "8343"
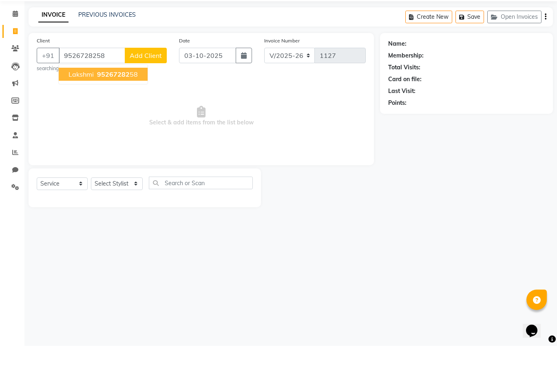
type input "9526728258"
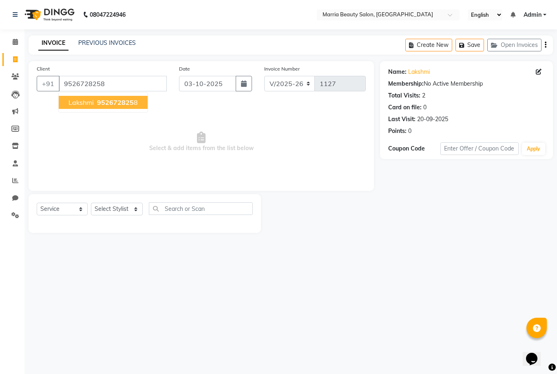
click at [77, 104] on span "Lakshmi" at bounding box center [81, 102] width 25 height 8
click at [95, 212] on select "Select Stylist Ashwini Ibam [PERSON_NAME] [PERSON_NAME] [PERSON_NAME] [PERSON_N…" at bounding box center [117, 209] width 52 height 13
select select "85633"
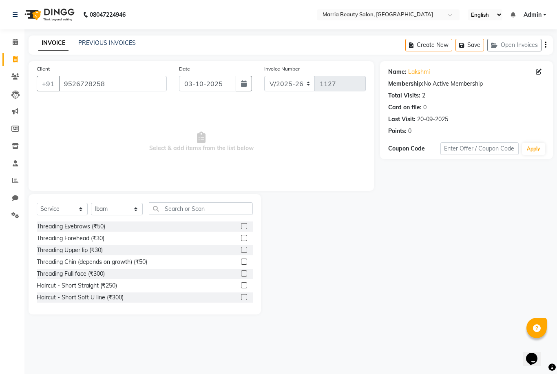
click at [243, 297] on label at bounding box center [244, 297] width 6 height 6
click at [243, 297] on input "checkbox" at bounding box center [243, 297] width 5 height 5
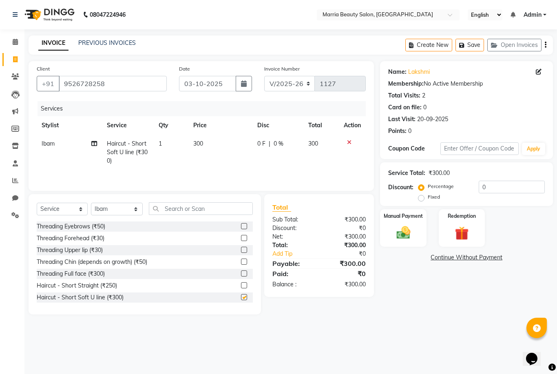
checkbox input "false"
click at [387, 228] on div "Manual Payment" at bounding box center [404, 228] width 48 height 39
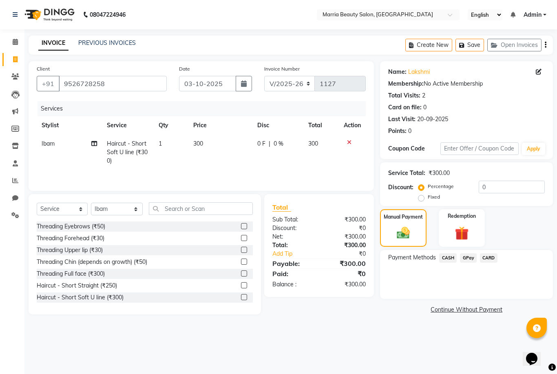
click at [470, 257] on span "GPay" at bounding box center [468, 257] width 17 height 9
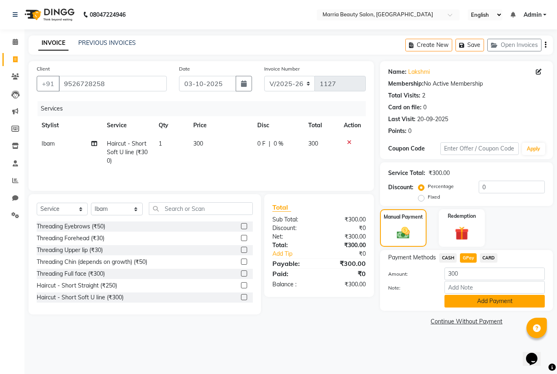
click at [463, 299] on button "Add Payment" at bounding box center [495, 301] width 100 height 13
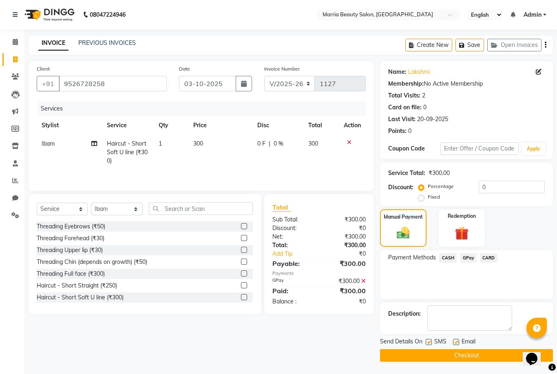
click at [455, 343] on label at bounding box center [456, 342] width 6 height 6
click at [455, 343] on input "checkbox" at bounding box center [455, 342] width 5 height 5
checkbox input "false"
click at [427, 340] on label at bounding box center [429, 342] width 6 height 6
click at [427, 340] on input "checkbox" at bounding box center [428, 342] width 5 height 5
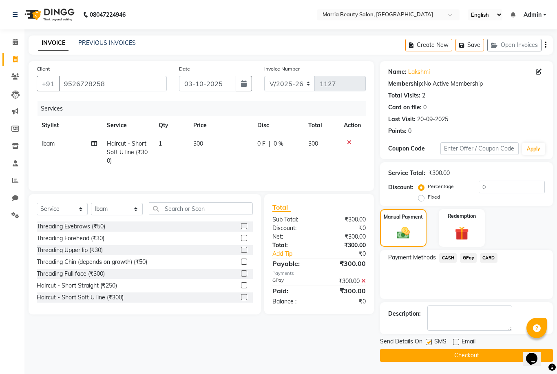
checkbox input "false"
click at [423, 356] on button "Checkout" at bounding box center [466, 355] width 173 height 13
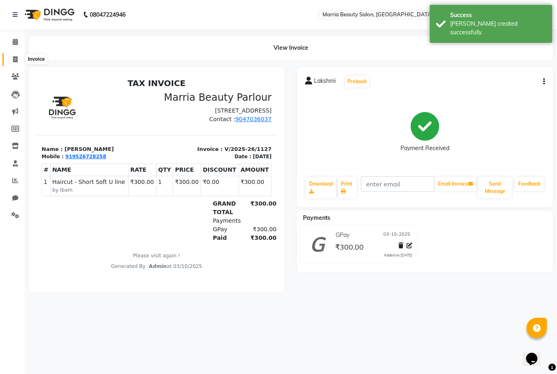
click at [16, 59] on icon at bounding box center [15, 59] width 4 height 6
select select "service"
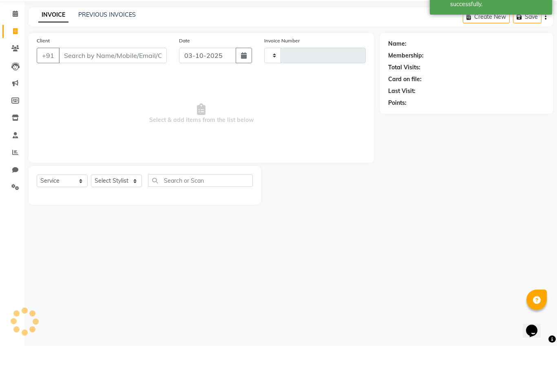
type input "1128"
select select "8343"
click at [99, 76] on input "Client" at bounding box center [113, 84] width 108 height 16
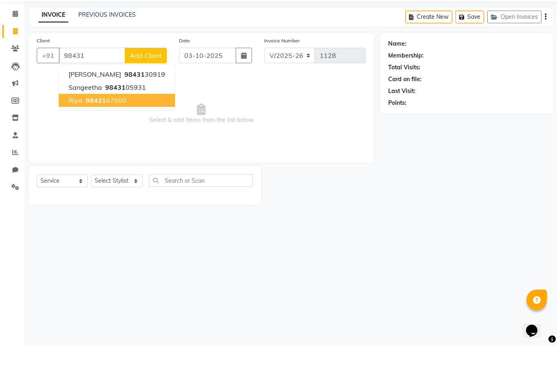
click at [107, 124] on ngb-highlight "98431 67000" at bounding box center [105, 128] width 42 height 8
type input "9843167000"
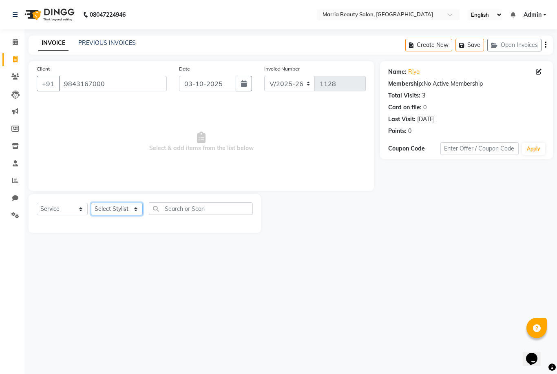
click at [128, 209] on select "Select Stylist Ashwini Ibam [PERSON_NAME] [PERSON_NAME] [PERSON_NAME] [PERSON_N…" at bounding box center [117, 209] width 52 height 13
select select "85629"
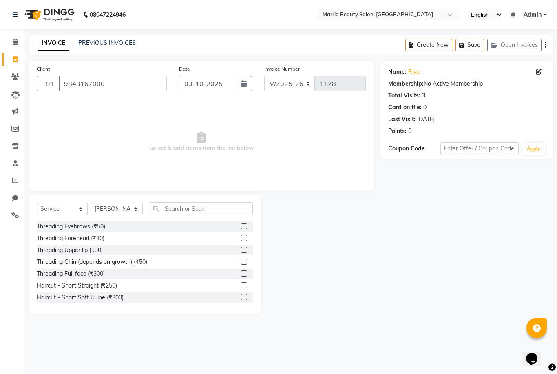
click at [242, 251] on label at bounding box center [244, 250] width 6 height 6
click at [242, 251] on input "checkbox" at bounding box center [243, 250] width 5 height 5
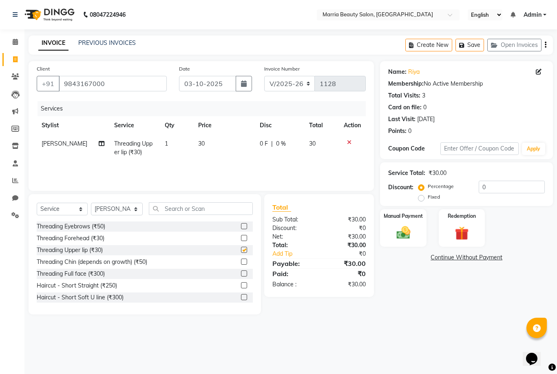
checkbox input "false"
click at [242, 263] on label at bounding box center [244, 262] width 6 height 6
click at [242, 263] on input "checkbox" at bounding box center [243, 262] width 5 height 5
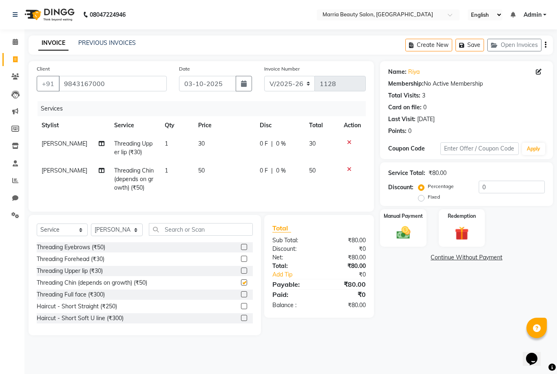
checkbox input "false"
click at [418, 221] on div "Manual Payment" at bounding box center [404, 228] width 48 height 39
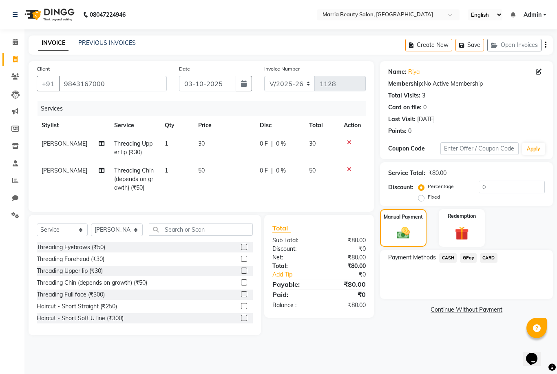
click at [472, 259] on span "GPay" at bounding box center [468, 257] width 17 height 9
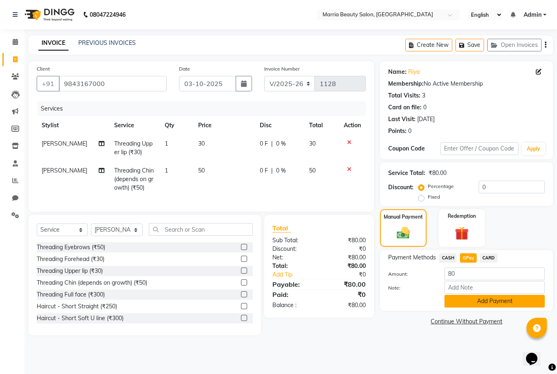
click at [469, 296] on button "Add Payment" at bounding box center [495, 301] width 100 height 13
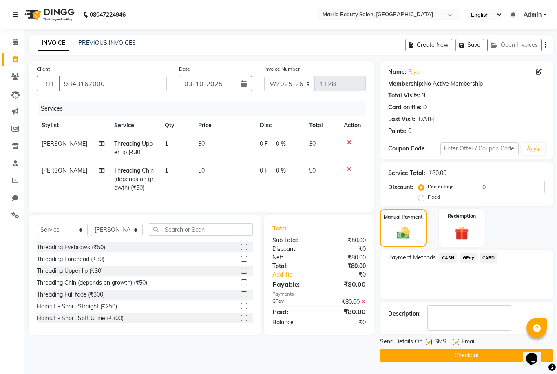
click at [459, 340] on label at bounding box center [456, 342] width 6 height 6
click at [459, 340] on input "checkbox" at bounding box center [455, 342] width 5 height 5
checkbox input "false"
click at [430, 343] on label at bounding box center [429, 342] width 6 height 6
click at [430, 343] on input "checkbox" at bounding box center [428, 342] width 5 height 5
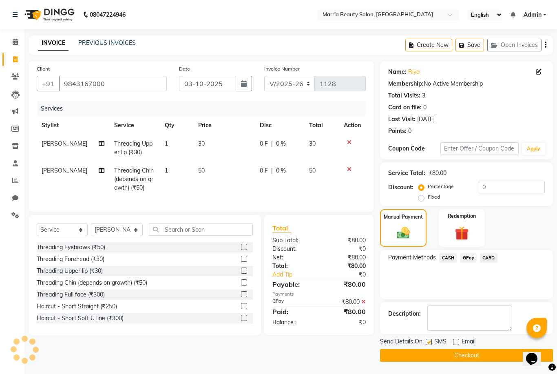
checkbox input "false"
click at [428, 354] on button "Checkout" at bounding box center [466, 355] width 173 height 13
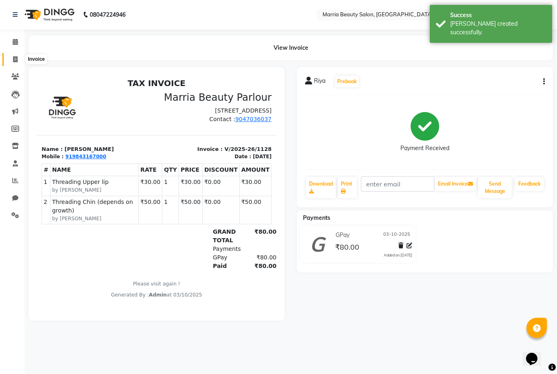
click at [16, 60] on icon at bounding box center [15, 59] width 4 height 6
select select "service"
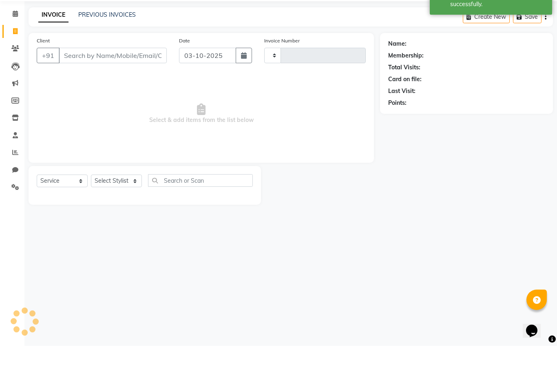
type input "1129"
select select "8343"
click at [108, 76] on input "Client" at bounding box center [113, 84] width 108 height 16
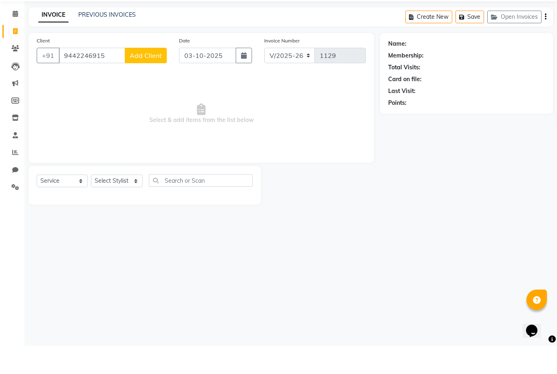
type input "9442246915"
click at [148, 76] on button "Add Client" at bounding box center [146, 84] width 42 height 16
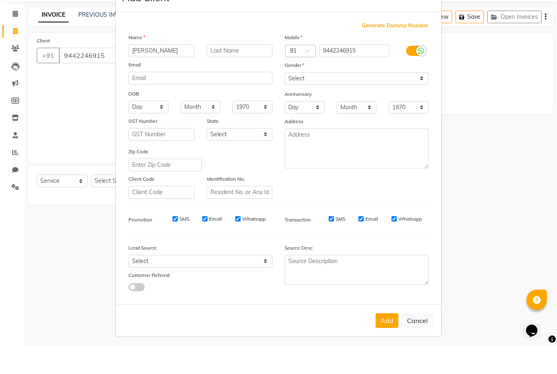
type input "[PERSON_NAME]"
click at [368, 100] on select "Select [DEMOGRAPHIC_DATA] [DEMOGRAPHIC_DATA] Other Prefer Not To Say" at bounding box center [357, 106] width 144 height 13
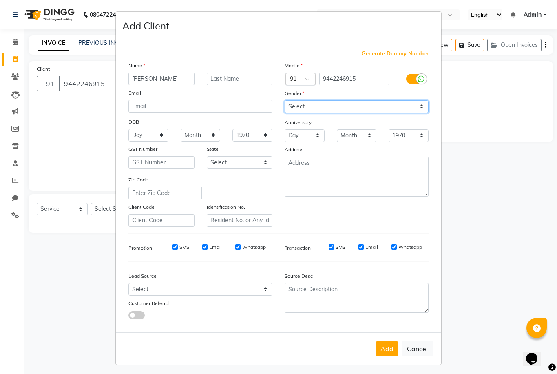
select select "[DEMOGRAPHIC_DATA]"
click at [382, 356] on button "Add" at bounding box center [387, 349] width 23 height 15
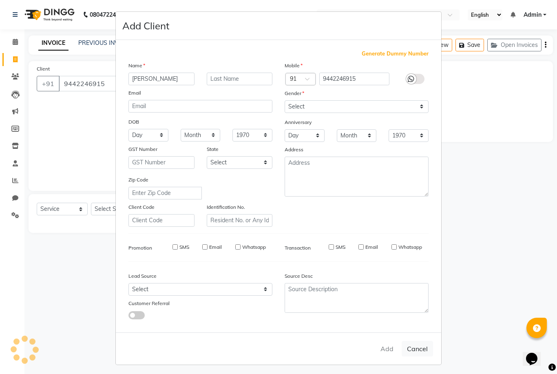
select select
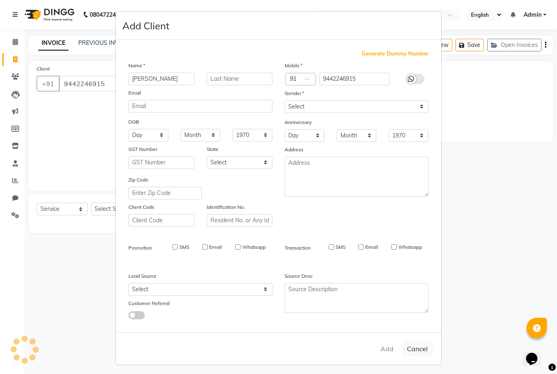
select select
checkbox input "false"
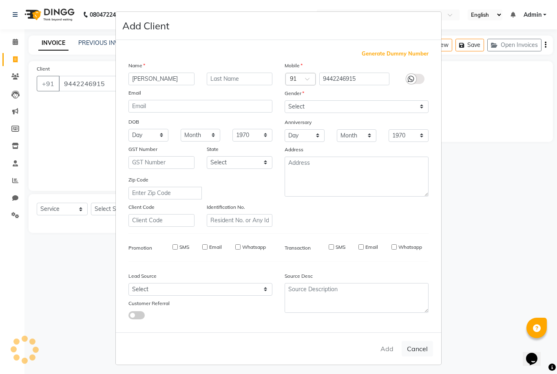
checkbox input "false"
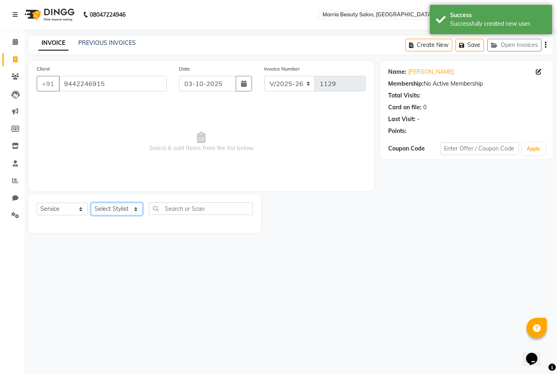
click at [108, 214] on select "Select Stylist Ashwini Ibam [PERSON_NAME] [PERSON_NAME] [PERSON_NAME] [PERSON_N…" at bounding box center [117, 209] width 52 height 13
select select "85633"
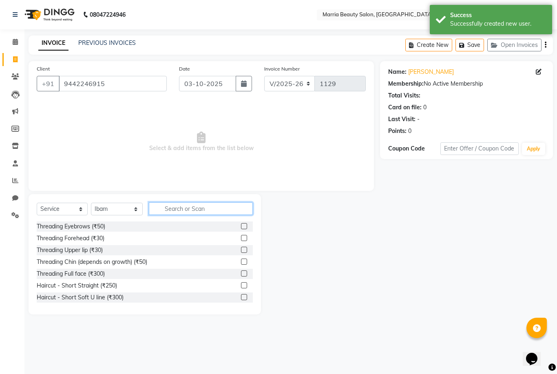
click at [195, 209] on input "text" at bounding box center [201, 208] width 104 height 13
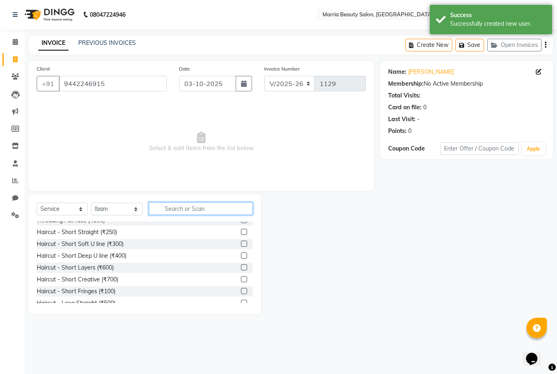
scroll to position [61, 0]
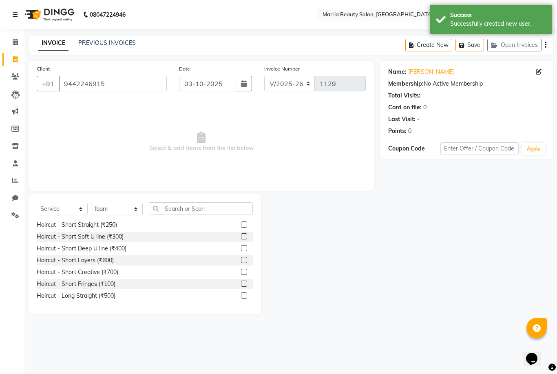
click at [242, 274] on label at bounding box center [244, 272] width 6 height 6
click at [242, 274] on input "checkbox" at bounding box center [243, 272] width 5 height 5
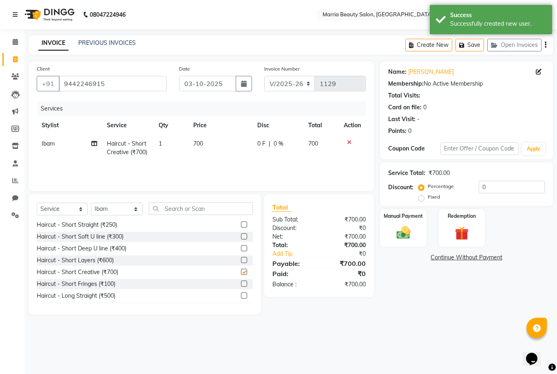
checkbox input "false"
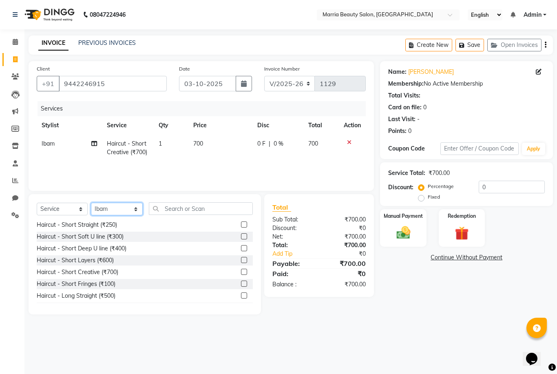
click at [124, 204] on select "Select Stylist Ashwini Ibam [PERSON_NAME] [PERSON_NAME] [PERSON_NAME] [PERSON_N…" at bounding box center [117, 209] width 52 height 13
select select "85630"
click at [242, 251] on label at bounding box center [244, 248] width 6 height 6
click at [242, 251] on input "checkbox" at bounding box center [243, 248] width 5 height 5
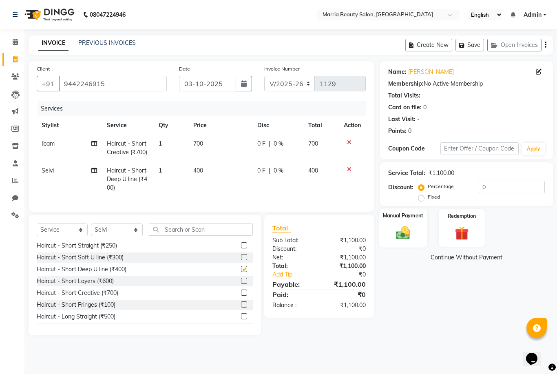
checkbox input "false"
click at [416, 229] on div "Manual Payment" at bounding box center [404, 228] width 48 height 39
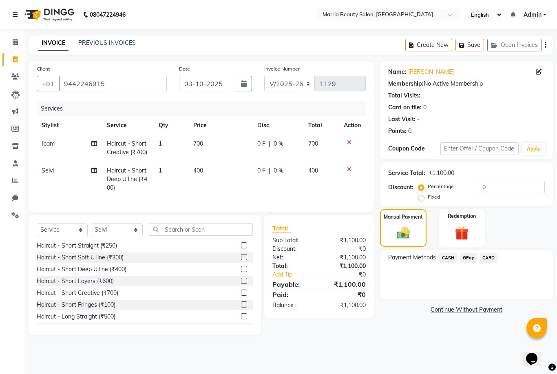
click at [452, 258] on span "CASH" at bounding box center [449, 257] width 18 height 9
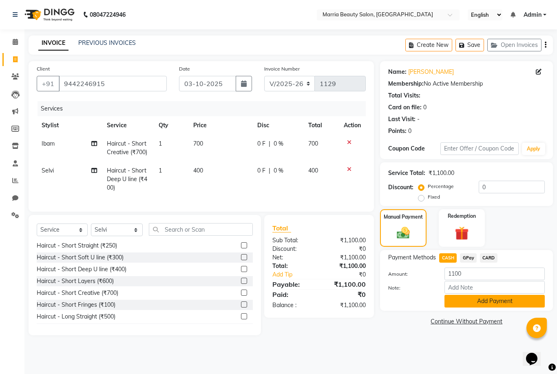
click at [464, 308] on button "Add Payment" at bounding box center [495, 301] width 100 height 13
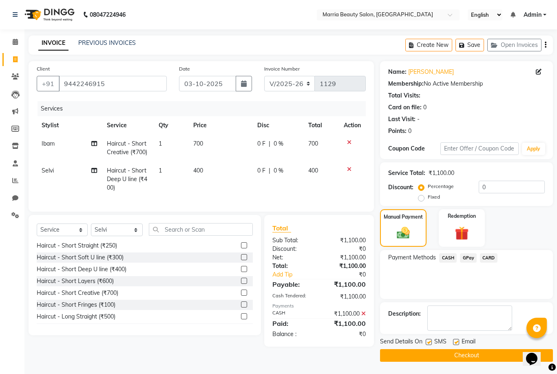
click at [460, 342] on label at bounding box center [456, 342] width 6 height 6
click at [459, 342] on input "checkbox" at bounding box center [455, 342] width 5 height 5
checkbox input "false"
click at [429, 343] on label at bounding box center [429, 342] width 6 height 6
click at [429, 343] on input "checkbox" at bounding box center [428, 342] width 5 height 5
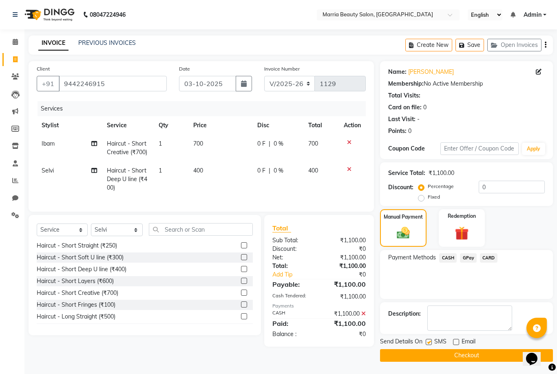
checkbox input "false"
click at [426, 360] on button "Checkout" at bounding box center [466, 355] width 173 height 13
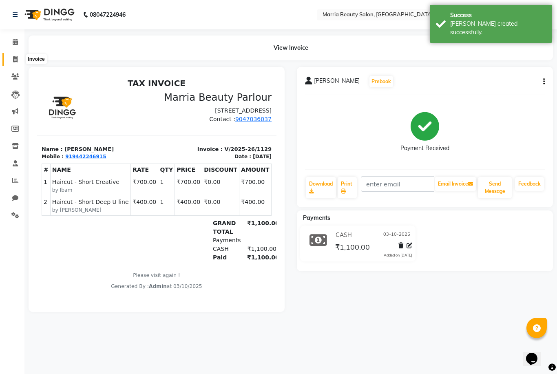
click at [13, 57] on icon at bounding box center [15, 59] width 4 height 6
select select "8343"
select select "service"
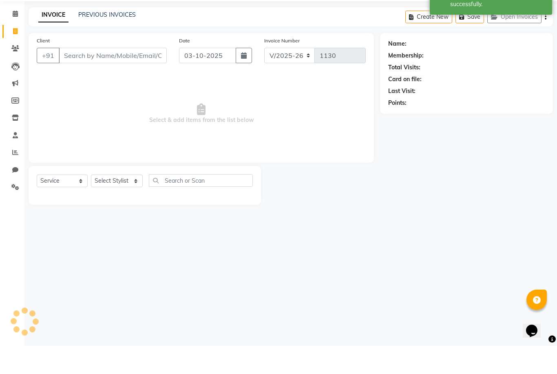
click at [115, 76] on input "Client" at bounding box center [113, 84] width 108 height 16
type input "raji"
